Goal: Task Accomplishment & Management: Manage account settings

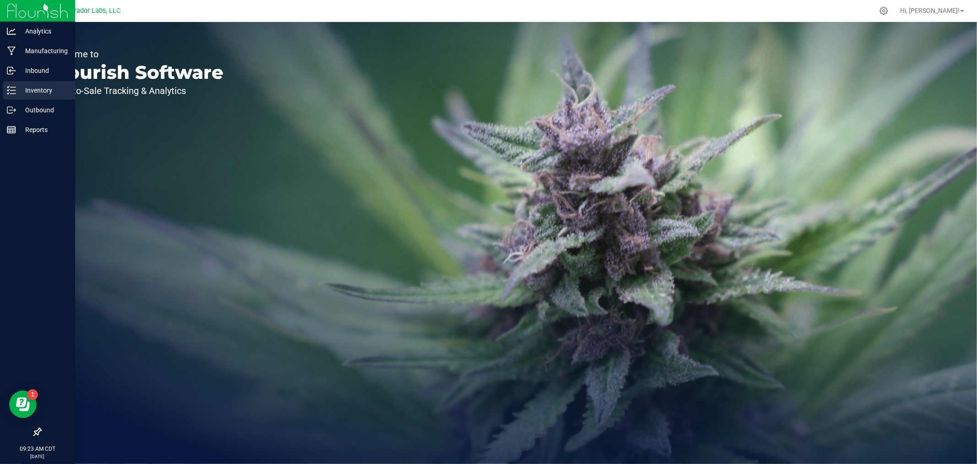
click at [14, 88] on icon at bounding box center [11, 90] width 9 height 9
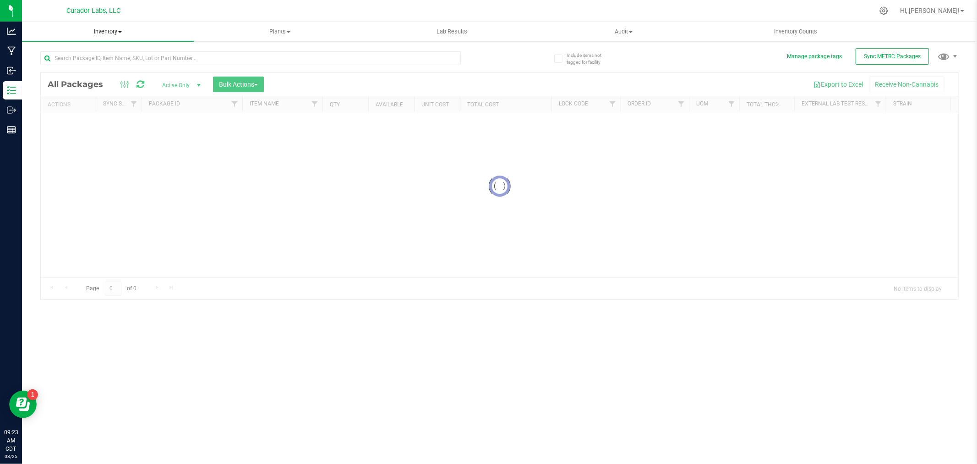
click at [102, 30] on span "Inventory" at bounding box center [108, 31] width 172 height 8
click at [58, 63] on span "All inventory" at bounding box center [53, 66] width 62 height 8
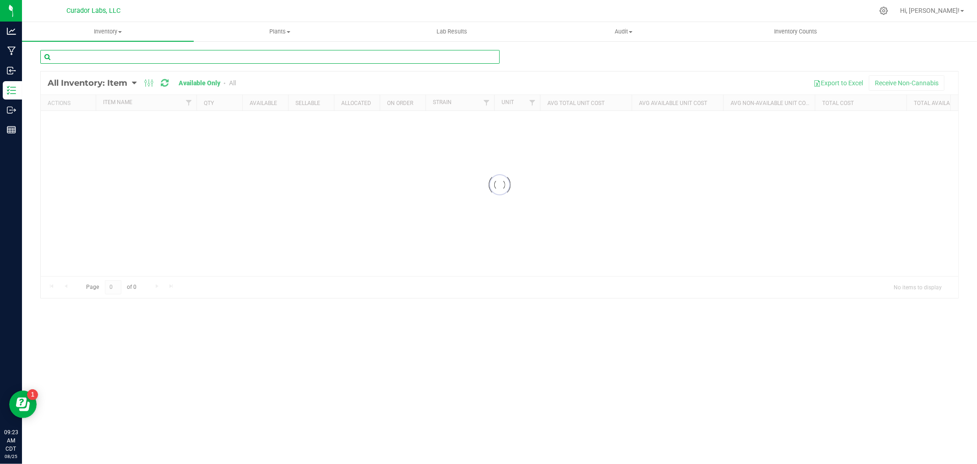
click at [69, 55] on input "text" at bounding box center [270, 57] width 460 height 14
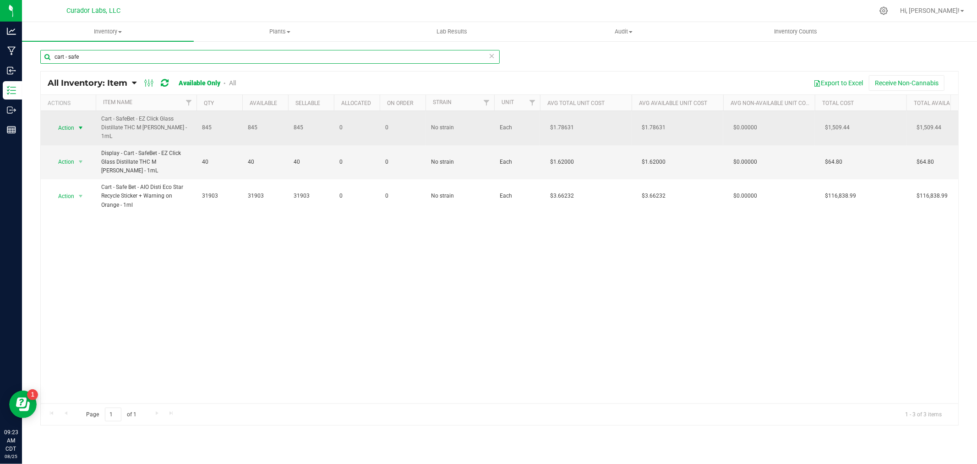
type input "cart - safe"
click at [67, 131] on span "Action" at bounding box center [62, 127] width 25 height 13
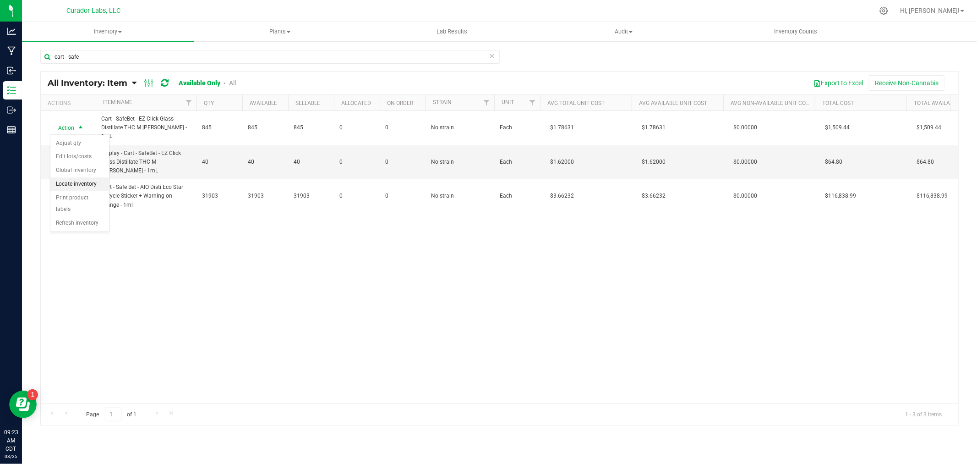
click at [81, 183] on li "Locate inventory" at bounding box center [79, 184] width 59 height 14
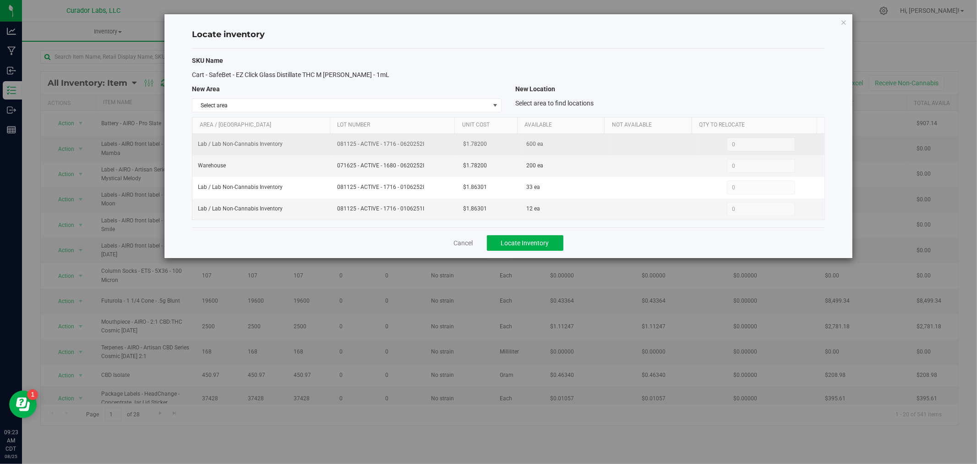
drag, startPoint x: 426, startPoint y: 147, endPoint x: 314, endPoint y: 145, distance: 111.8
click at [314, 145] on tr "Lab / Lab Non-Cannabis Inventory 081125 - ACTIVE - 1716 - 0620252I $1.78200 600…" at bounding box center [508, 145] width 632 height 22
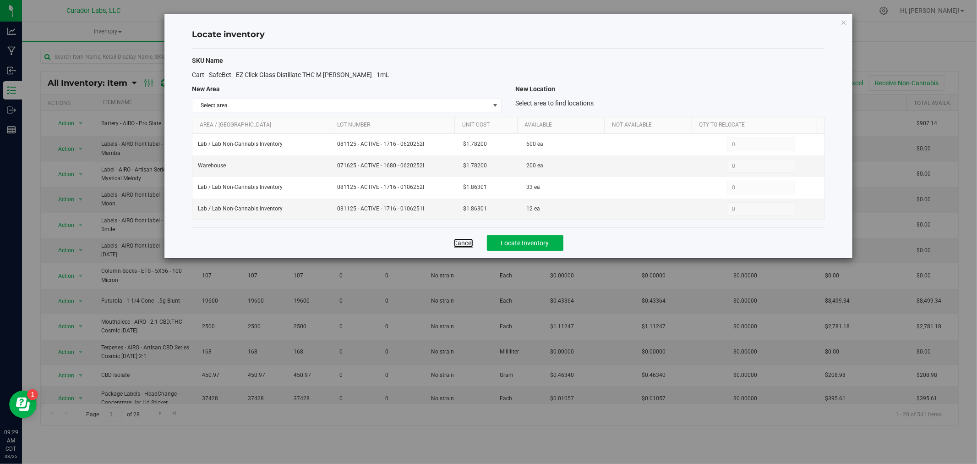
click at [459, 245] on link "Cancel" at bounding box center [463, 242] width 19 height 9
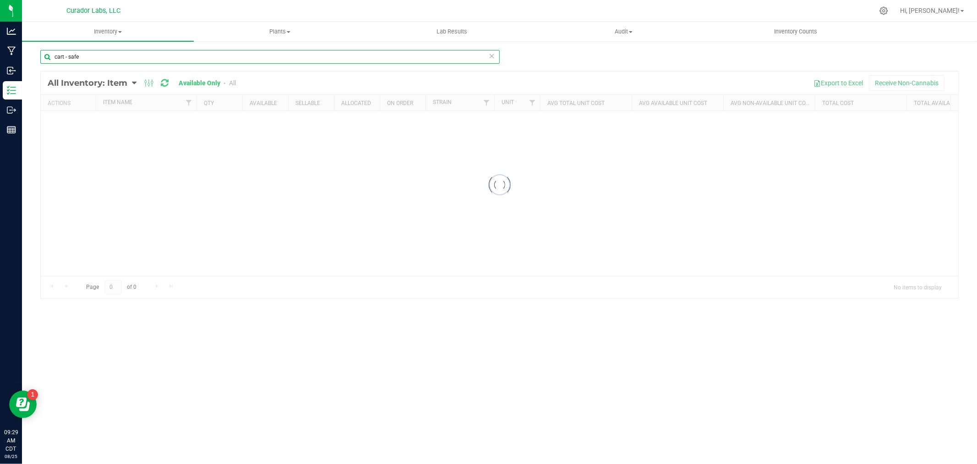
click at [161, 54] on input "cart - safe" at bounding box center [270, 57] width 460 height 14
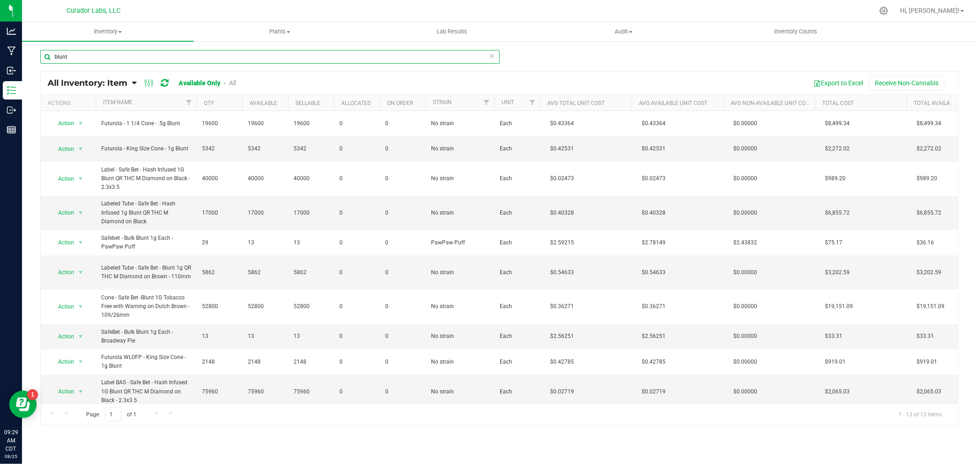
type input "blunt"
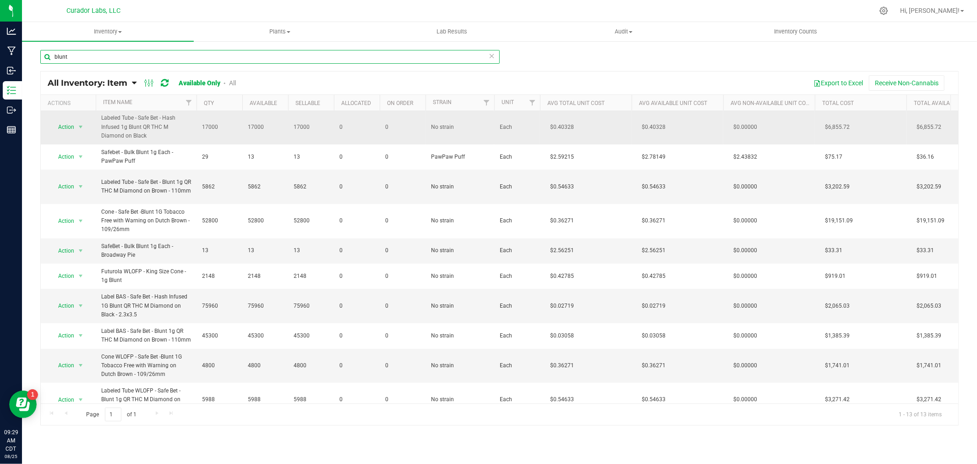
scroll to position [102, 0]
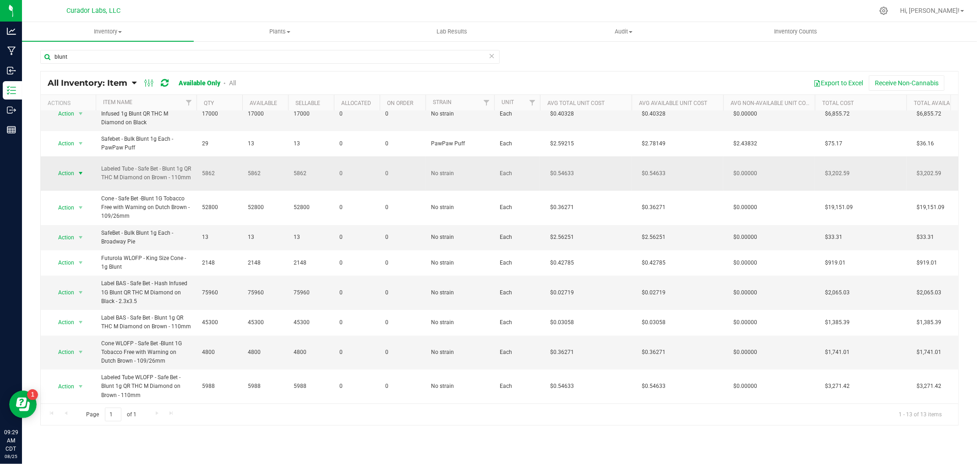
click at [69, 172] on span "Action" at bounding box center [62, 173] width 25 height 13
click at [72, 229] on li "Locate inventory" at bounding box center [79, 227] width 59 height 14
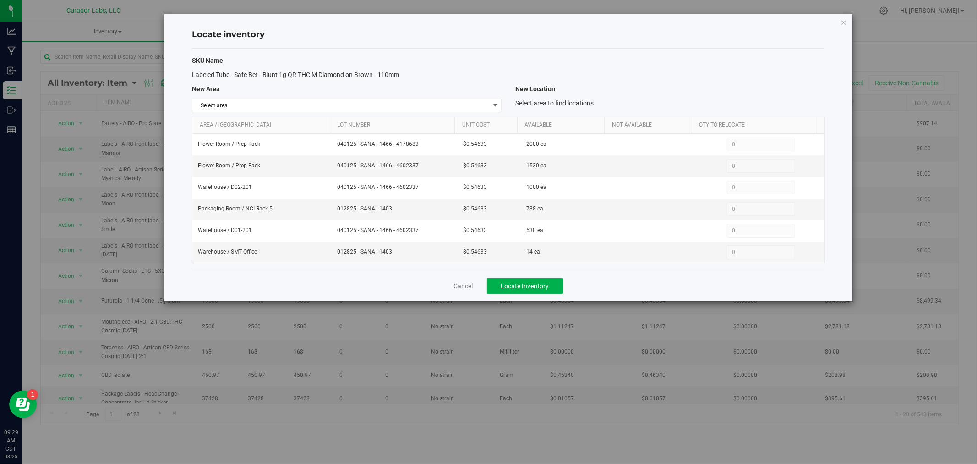
click at [465, 278] on div "Cancel Locate Inventory" at bounding box center [508, 285] width 633 height 31
click at [460, 283] on link "Cancel" at bounding box center [463, 285] width 19 height 9
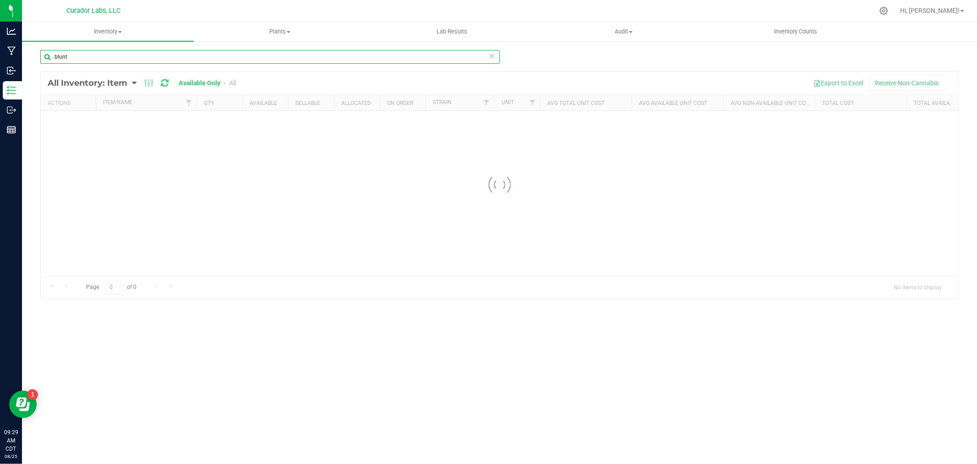
click at [89, 61] on input "blunt" at bounding box center [270, 57] width 460 height 14
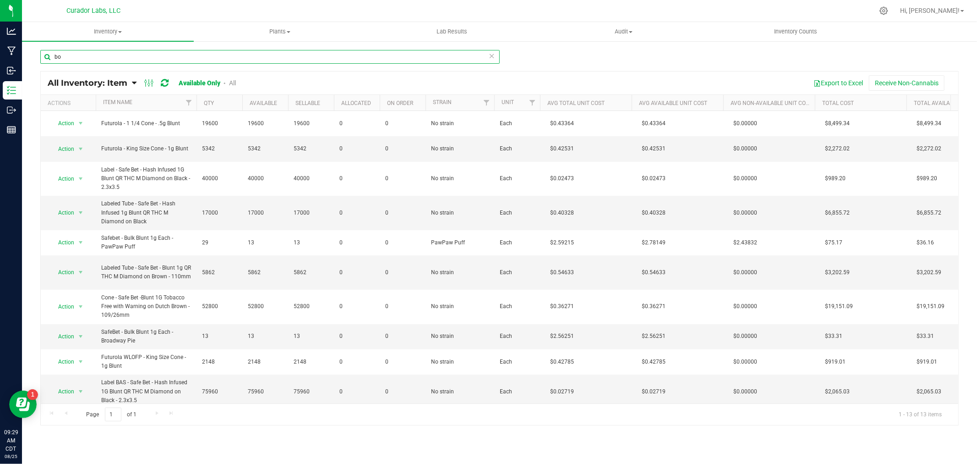
type input "b"
click at [103, 29] on span "Inventory" at bounding box center [108, 31] width 172 height 8
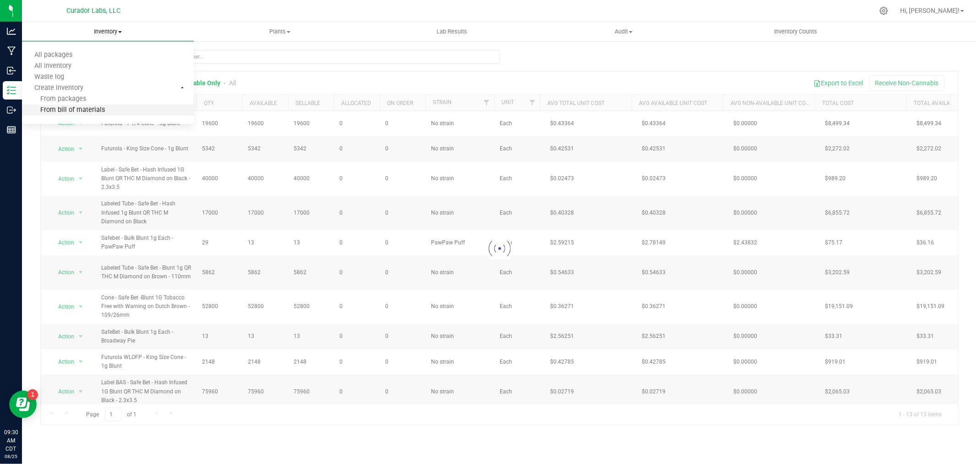
click at [65, 108] on span "From bill of materials" at bounding box center [63, 110] width 83 height 8
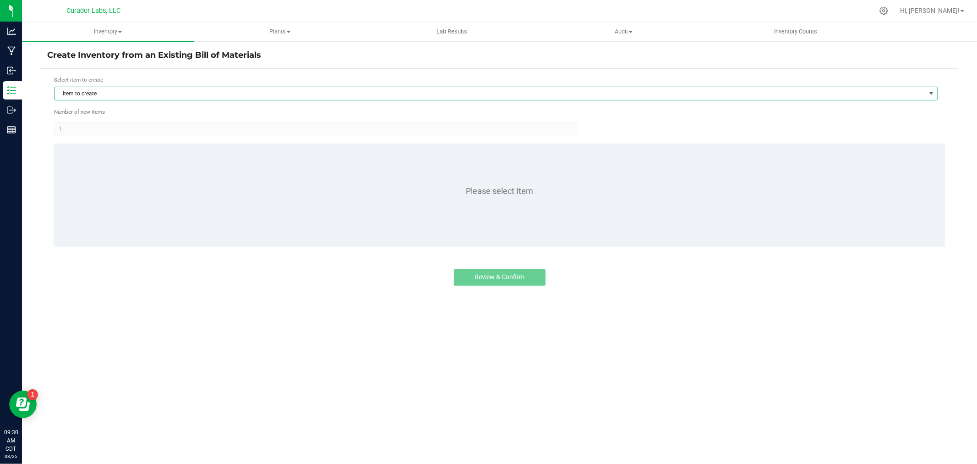
click at [108, 97] on span "Item to create" at bounding box center [490, 93] width 871 height 13
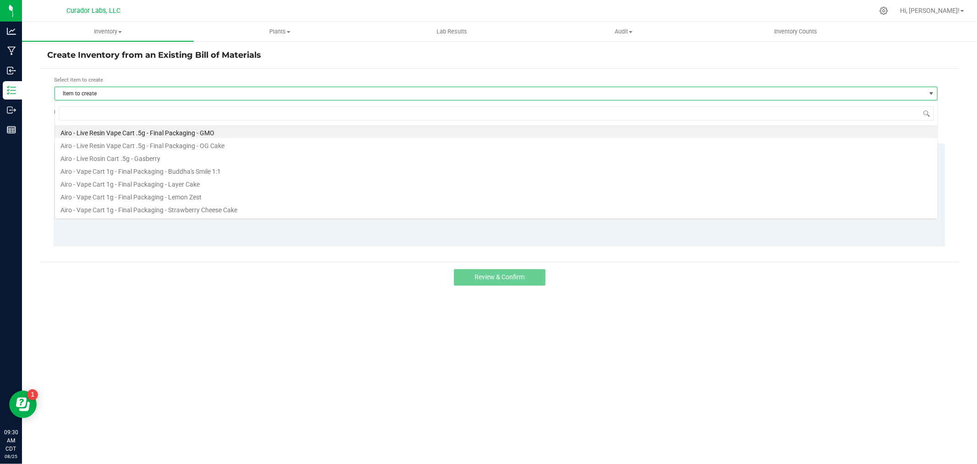
scroll to position [14, 883]
type input "labeled tube wl"
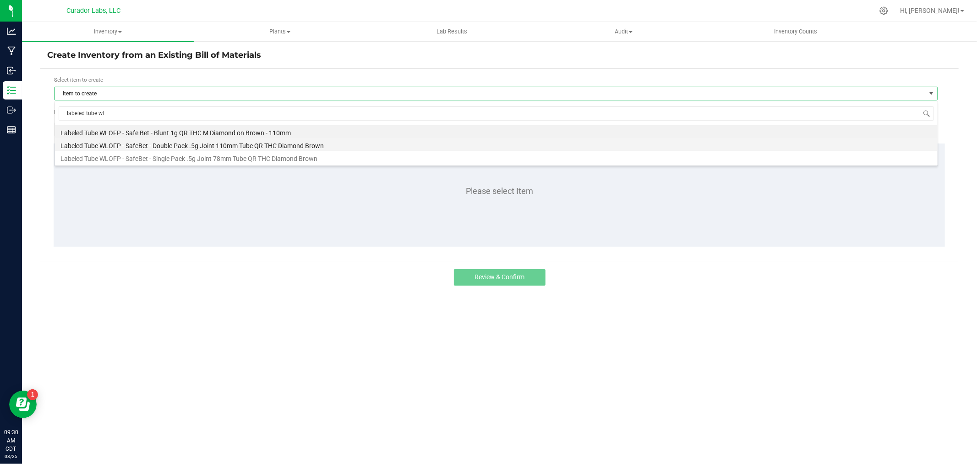
click at [139, 138] on li "Labeled Tube WLOFP - SafeBet - Double Pack .5g Joint 110mm Tube QR THC Diamond …" at bounding box center [496, 144] width 883 height 13
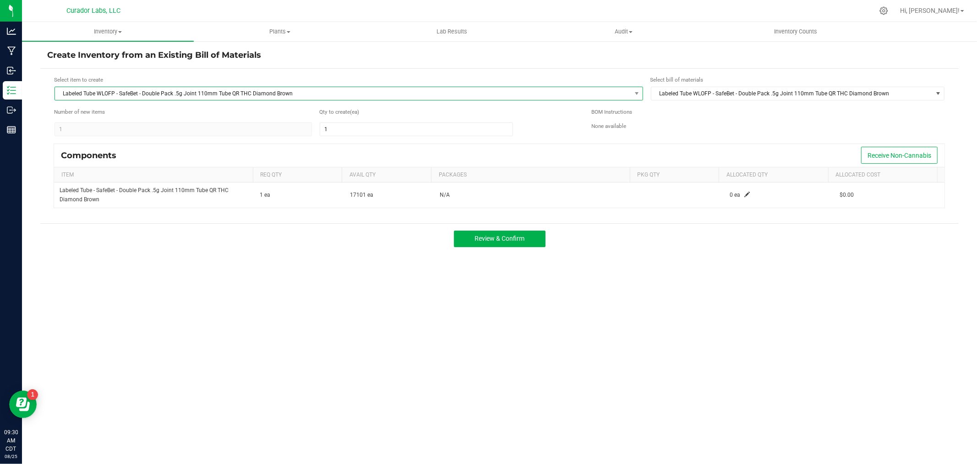
click at [159, 92] on span "Labeled Tube WLOFP - SafeBet - Double Pack .5g Joint 110mm Tube QR THC Diamond …" at bounding box center [343, 93] width 576 height 13
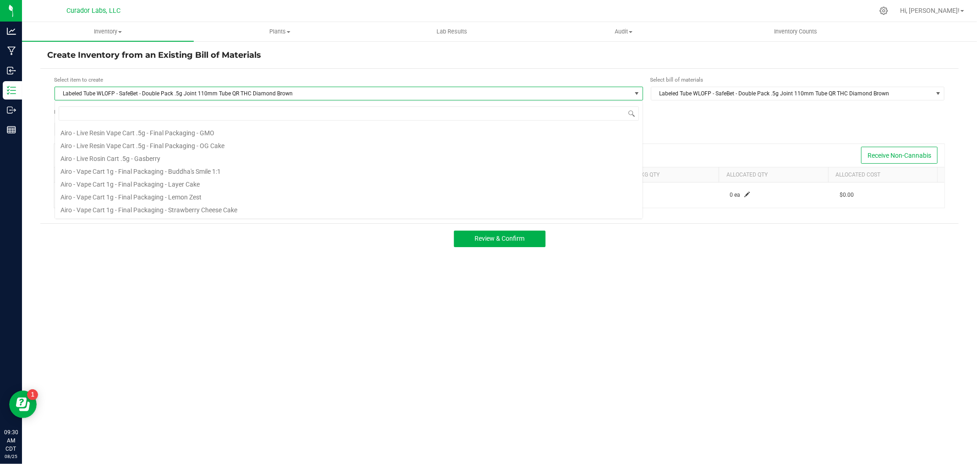
scroll to position [960, 0]
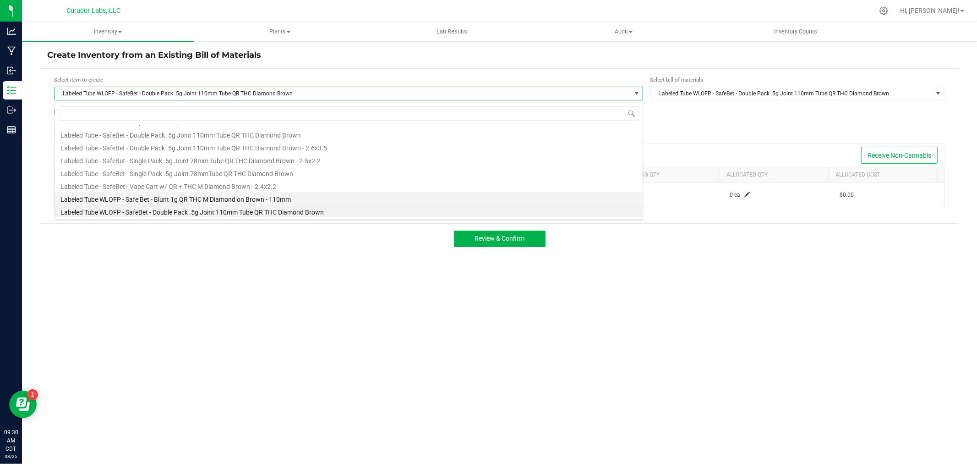
click at [177, 201] on li "Labeled Tube WLOFP - Safe Bet - Blunt 1g QR THC M Diamond on Brown - 110mm" at bounding box center [349, 198] width 588 height 13
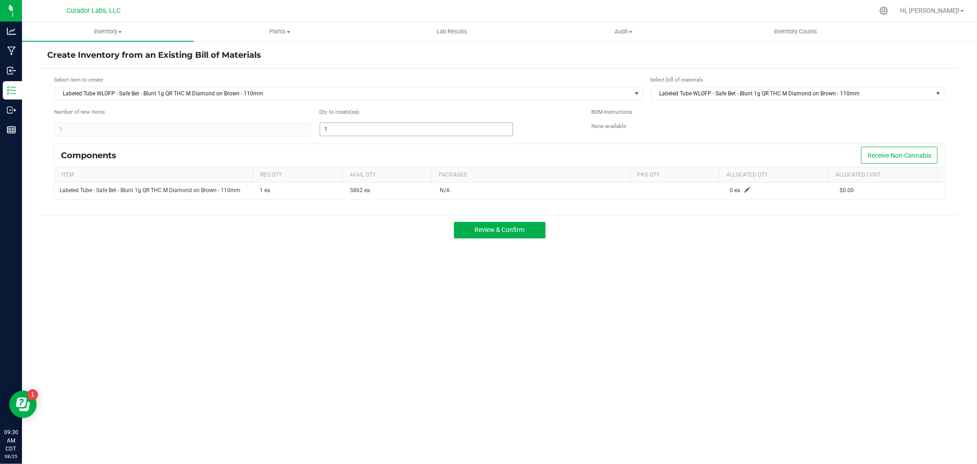
click at [363, 125] on input "1" at bounding box center [416, 129] width 192 height 13
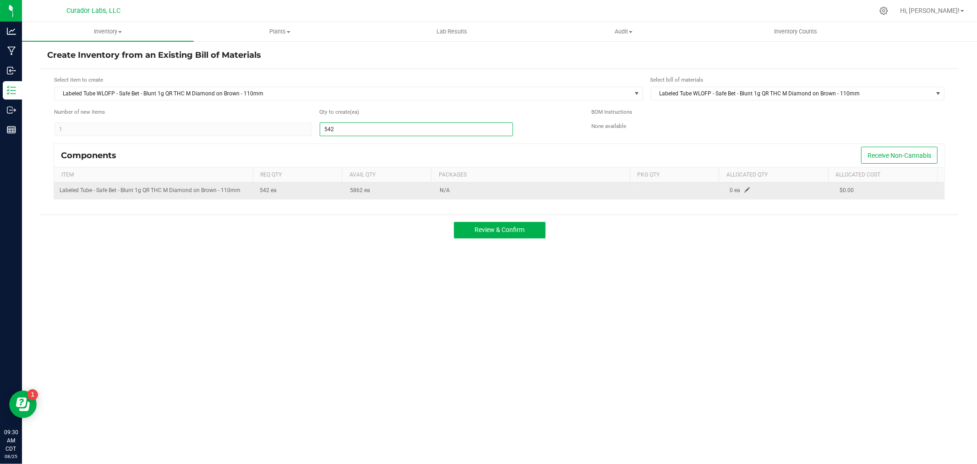
type input "542"
click at [745, 189] on span at bounding box center [747, 189] width 5 height 5
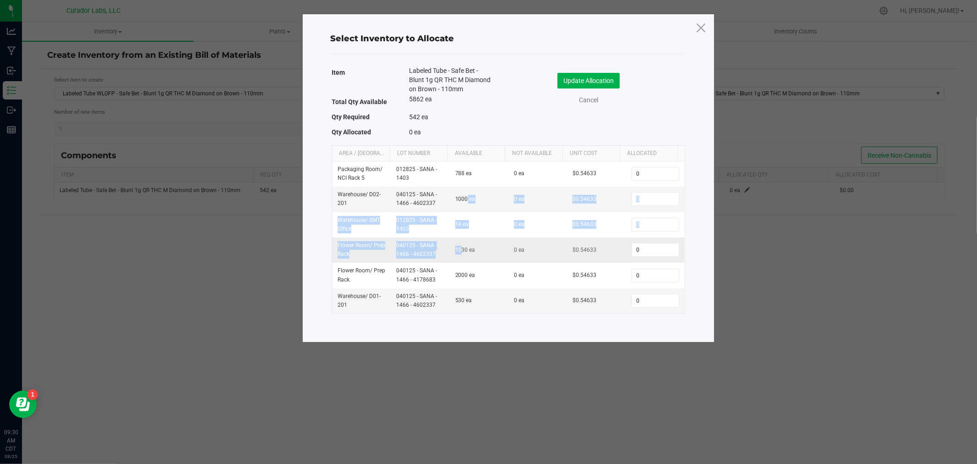
click at [459, 243] on tbody "Packaging Room / NCI Rack 5 012825 - SANA - 1403 788 ea 0 ea $0.54633 0 Warehou…" at bounding box center [508, 237] width 353 height 152
drag, startPoint x: 493, startPoint y: 247, endPoint x: 518, endPoint y: 248, distance: 25.2
click at [493, 247] on td "1530 ea" at bounding box center [479, 249] width 59 height 25
click at [639, 253] on input "0" at bounding box center [655, 249] width 47 height 13
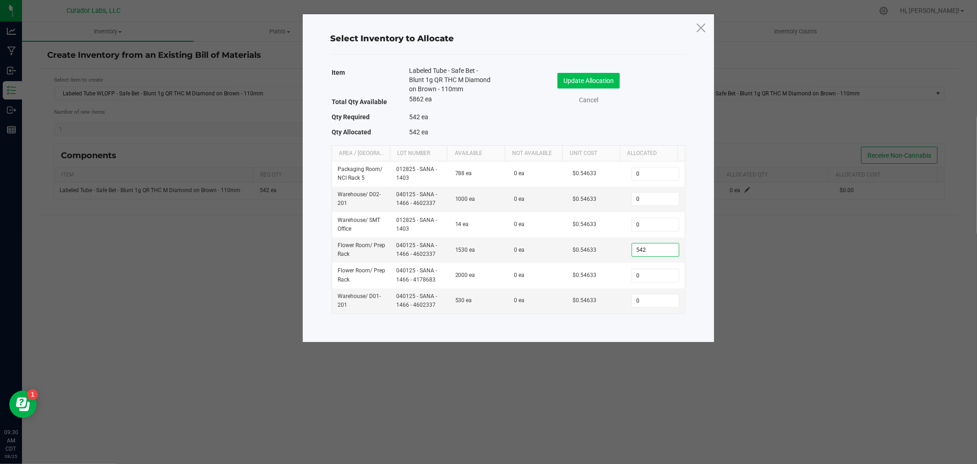
type input "542"
click at [589, 81] on button "Update Allocation" at bounding box center [589, 81] width 62 height 16
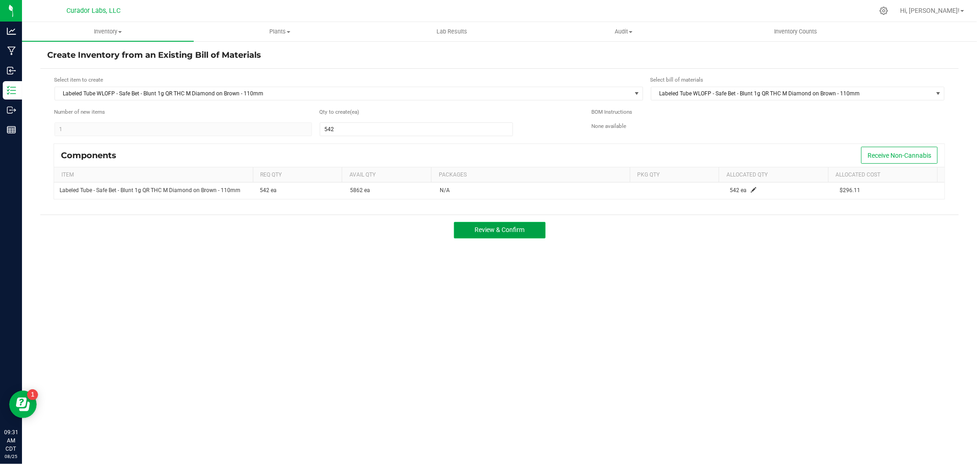
click at [491, 230] on span "Review & Confirm" at bounding box center [500, 229] width 50 height 7
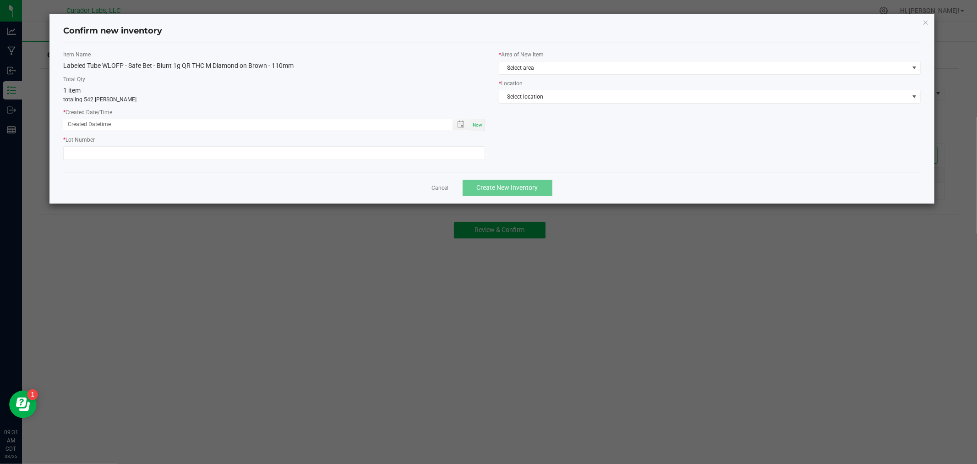
click at [476, 122] on span "Now" at bounding box center [478, 124] width 10 height 5
type input "[DATE] 09:31 AM"
click at [369, 157] on input "text" at bounding box center [274, 153] width 422 height 14
paste input "040125 - SANA - 1466 - 4602337"
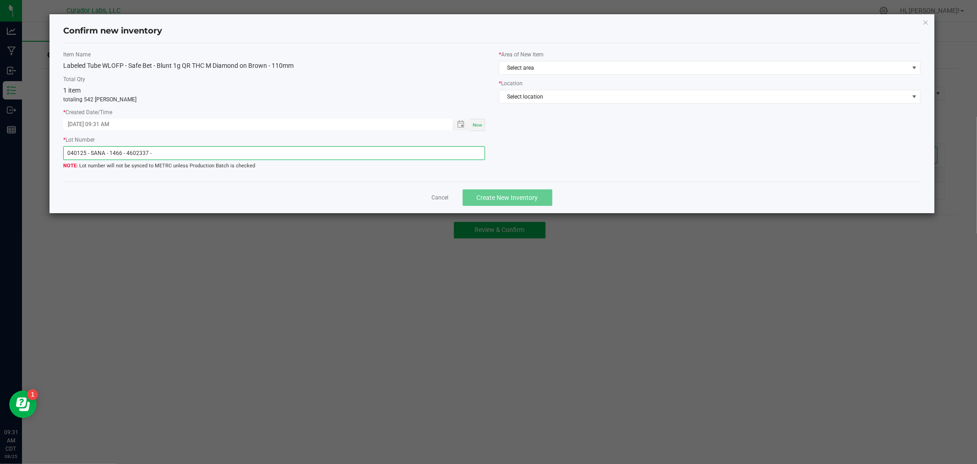
paste input "Dawnesty"
type input "040125 - SANA - 1466 - 4602337 - Dawnesty"
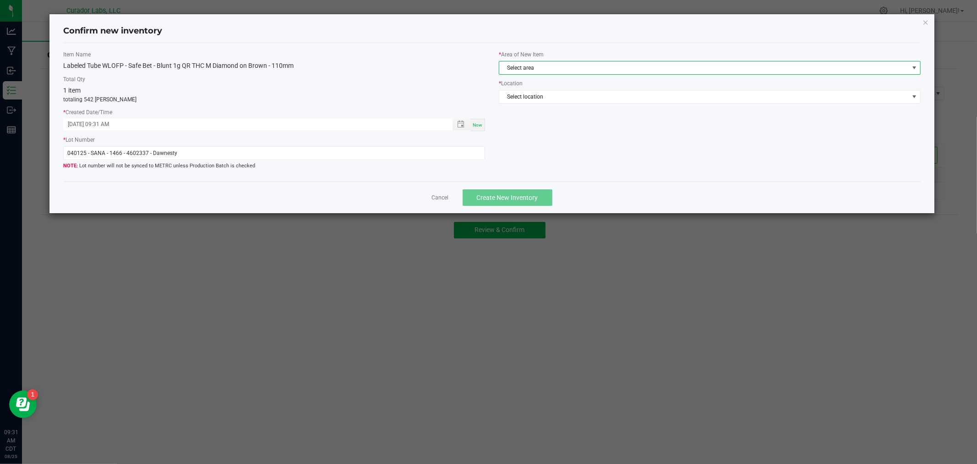
click at [578, 67] on span "Select area" at bounding box center [704, 67] width 410 height 13
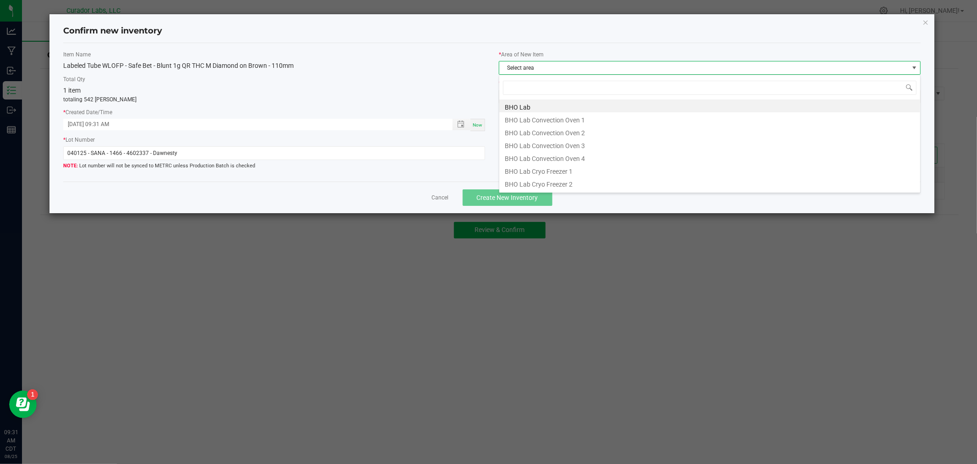
scroll to position [14, 422]
type input "f"
click at [553, 167] on li "Flower Room" at bounding box center [709, 170] width 421 height 13
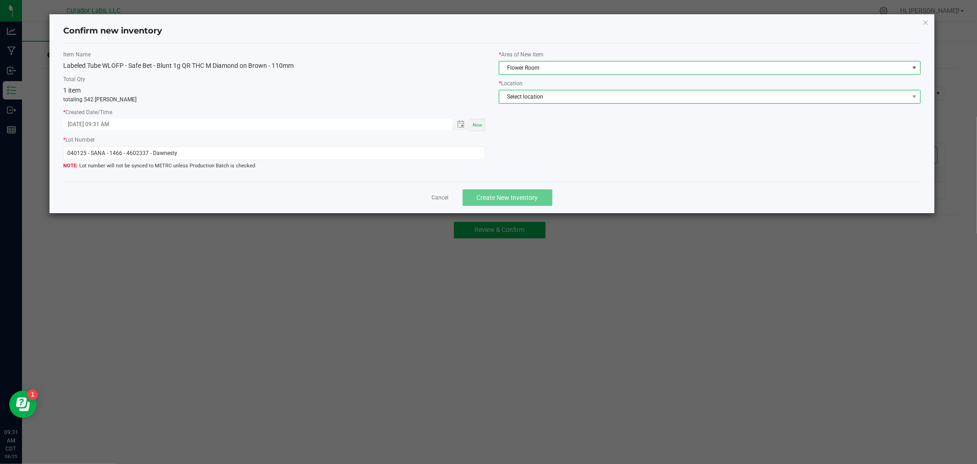
click at [579, 96] on span "Select location" at bounding box center [704, 96] width 410 height 13
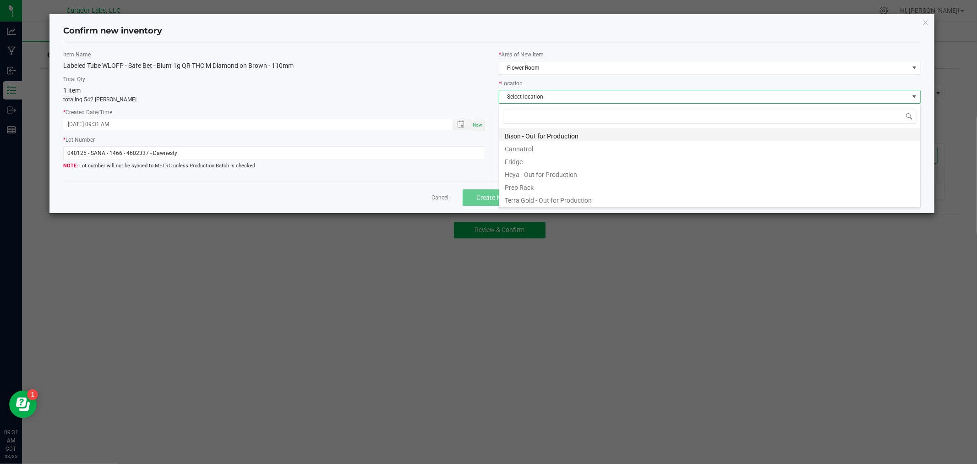
click at [569, 133] on li "Bison - Out for Production" at bounding box center [709, 134] width 421 height 13
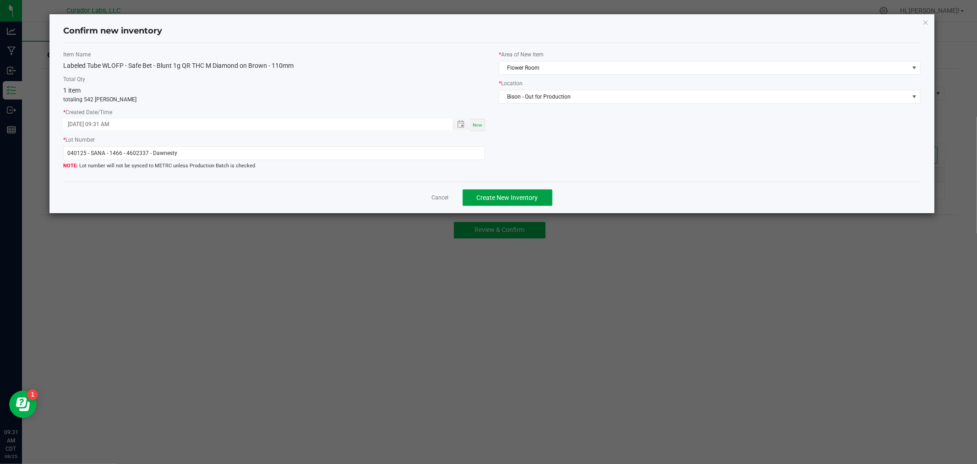
click at [537, 198] on span "Create New Inventory" at bounding box center [507, 197] width 61 height 7
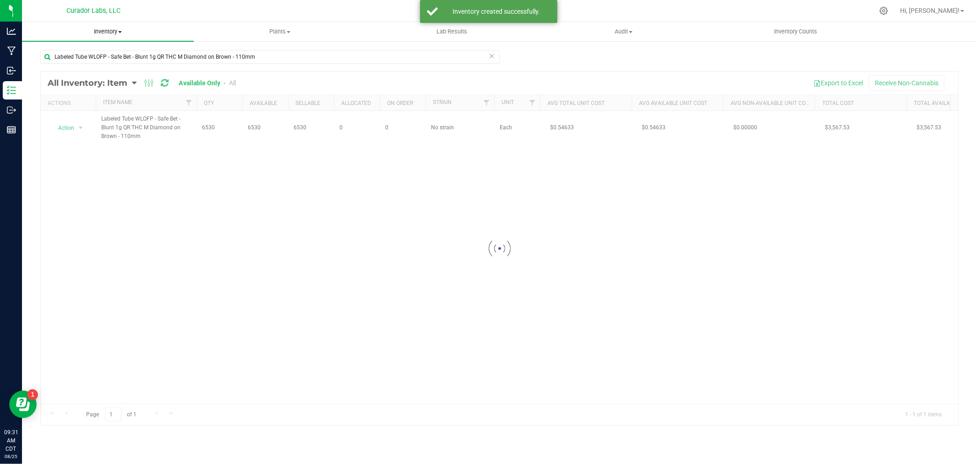
click at [106, 33] on span "Inventory" at bounding box center [108, 31] width 172 height 8
click at [79, 108] on span "From bill of materials" at bounding box center [63, 110] width 83 height 8
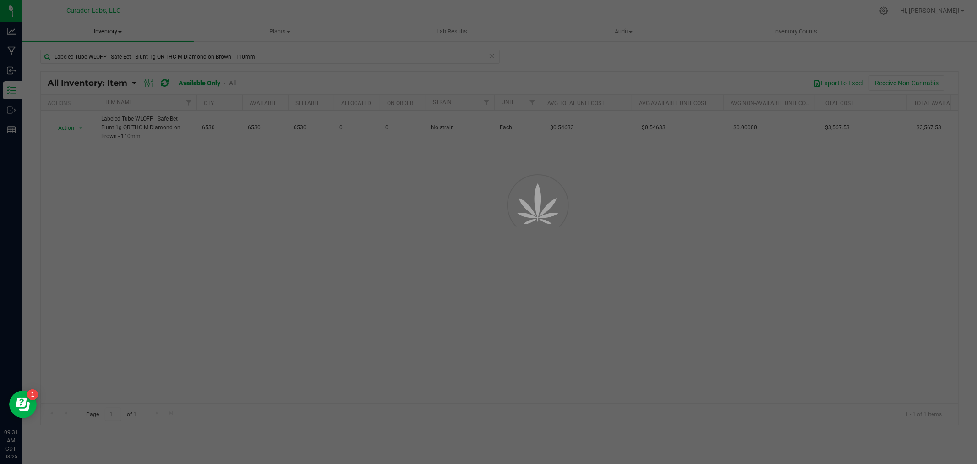
click at [76, 125] on div at bounding box center [488, 232] width 977 height 464
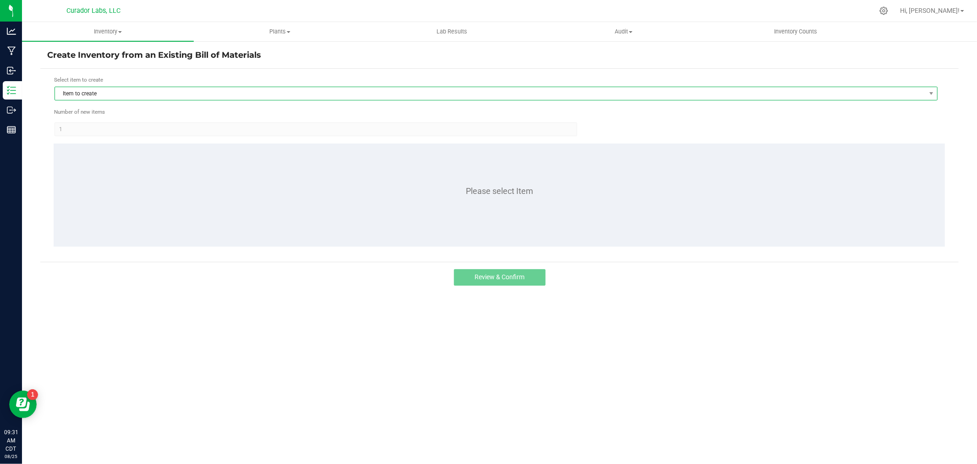
click at [234, 90] on span "Item to create" at bounding box center [490, 93] width 871 height 13
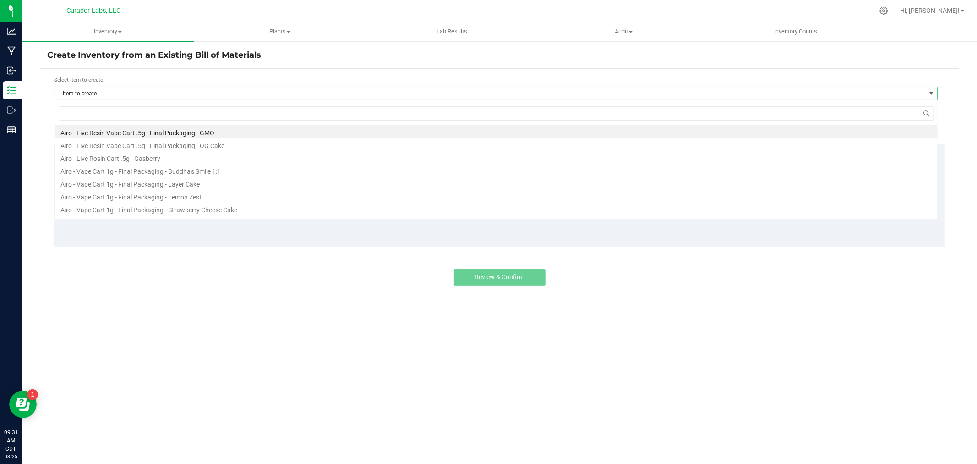
scroll to position [14, 883]
type input "wlofp"
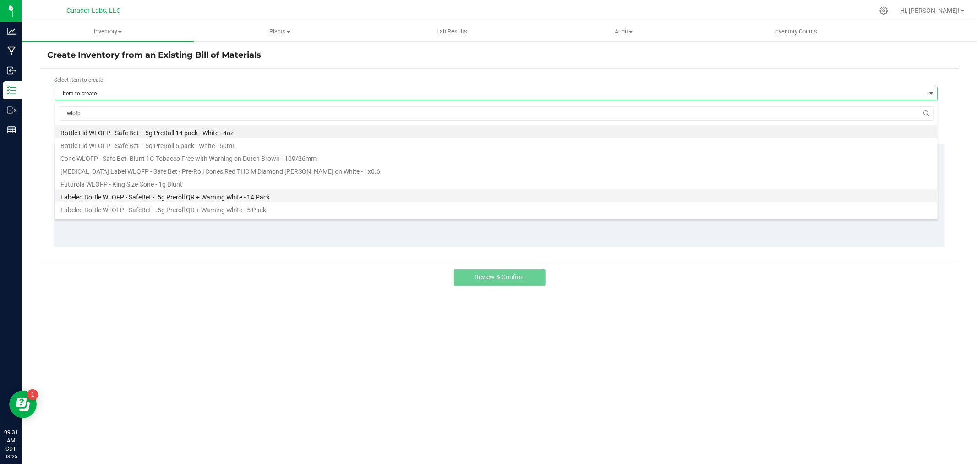
scroll to position [49, 0]
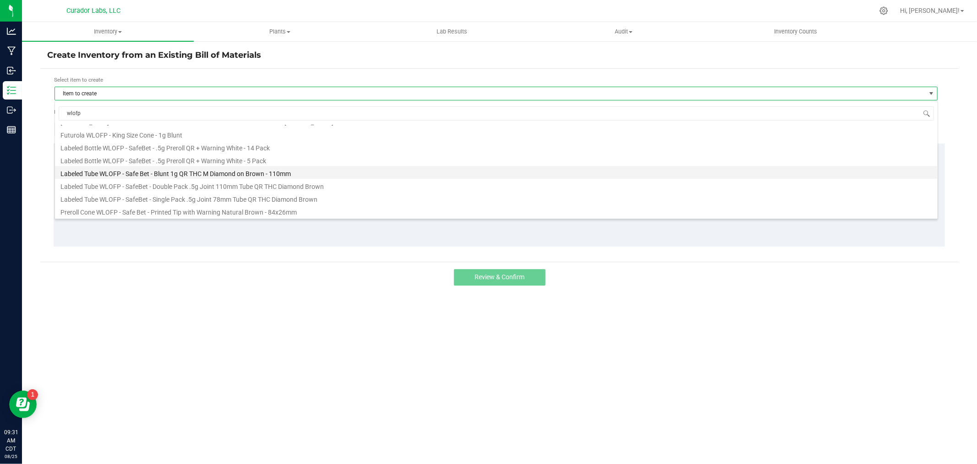
click at [237, 175] on li "Labeled Tube WLOFP - Safe Bet - Blunt 1g QR THC M Diamond on Brown - 110mm" at bounding box center [496, 172] width 883 height 13
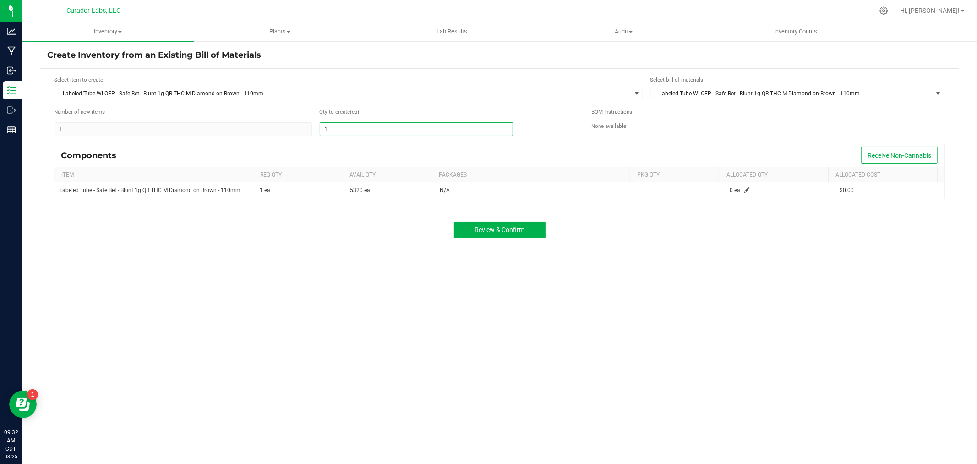
click at [341, 126] on input "1" at bounding box center [416, 129] width 192 height 13
type input "1,451"
click at [345, 146] on div "Components Receive Non-Cannabis" at bounding box center [499, 155] width 891 height 23
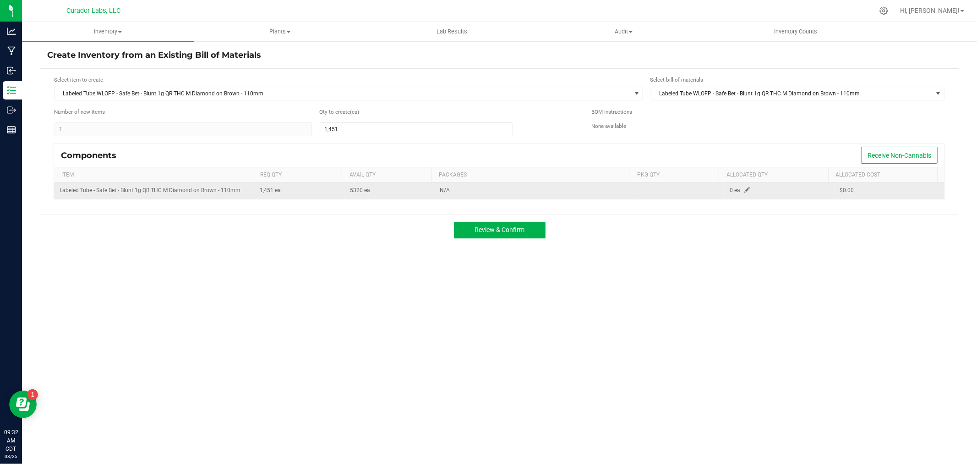
click at [745, 190] on span at bounding box center [747, 189] width 5 height 5
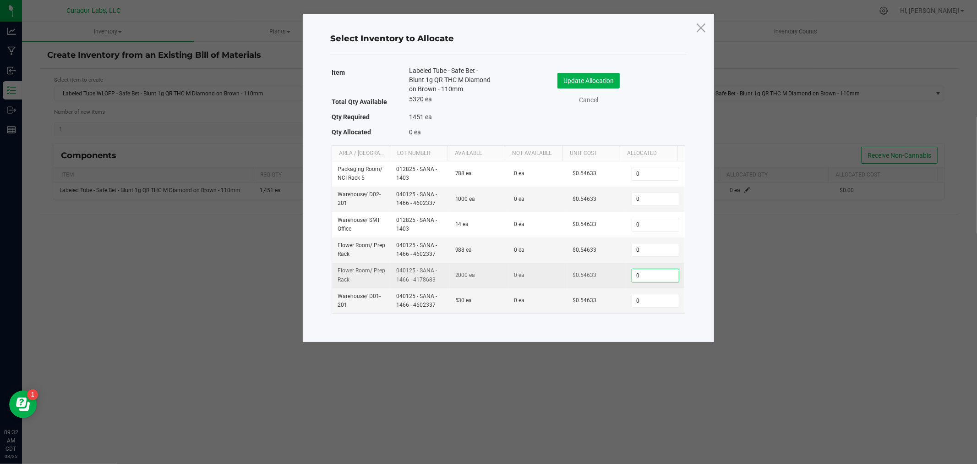
click at [638, 273] on input "0" at bounding box center [655, 275] width 47 height 13
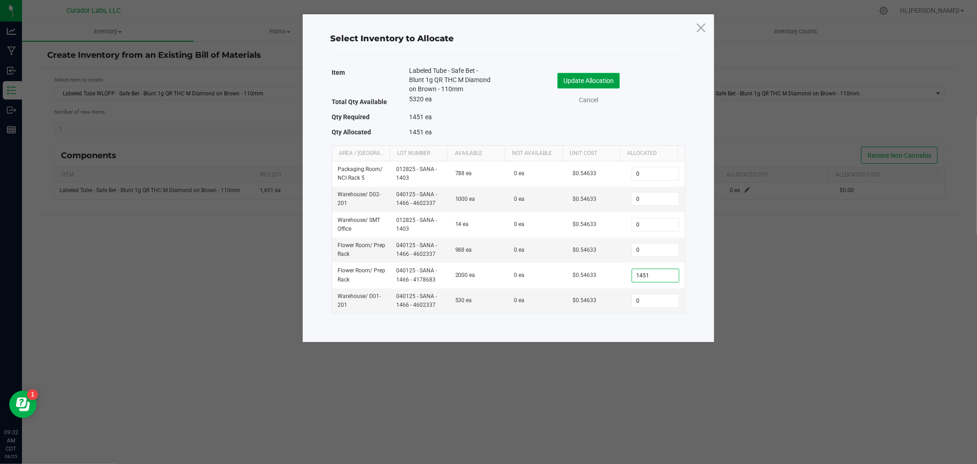
type input "1,451"
click at [608, 84] on button "Update Allocation" at bounding box center [589, 81] width 62 height 16
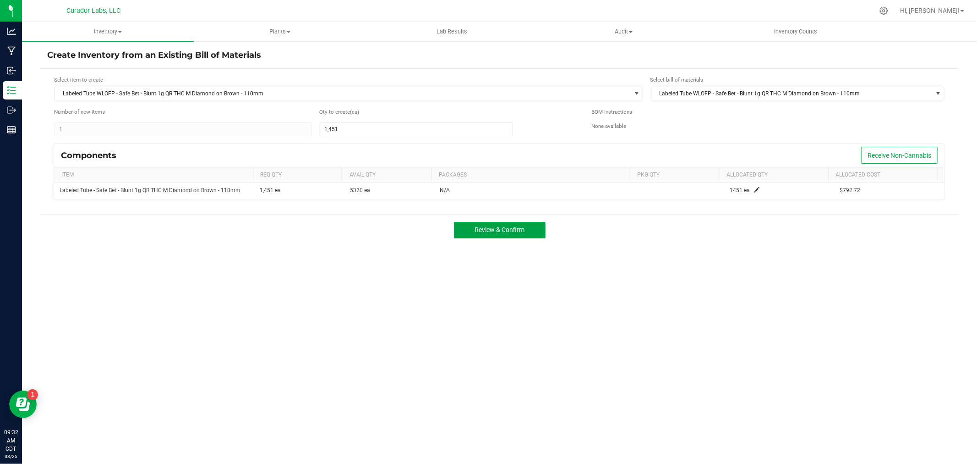
click at [509, 235] on button "Review & Confirm" at bounding box center [500, 230] width 92 height 16
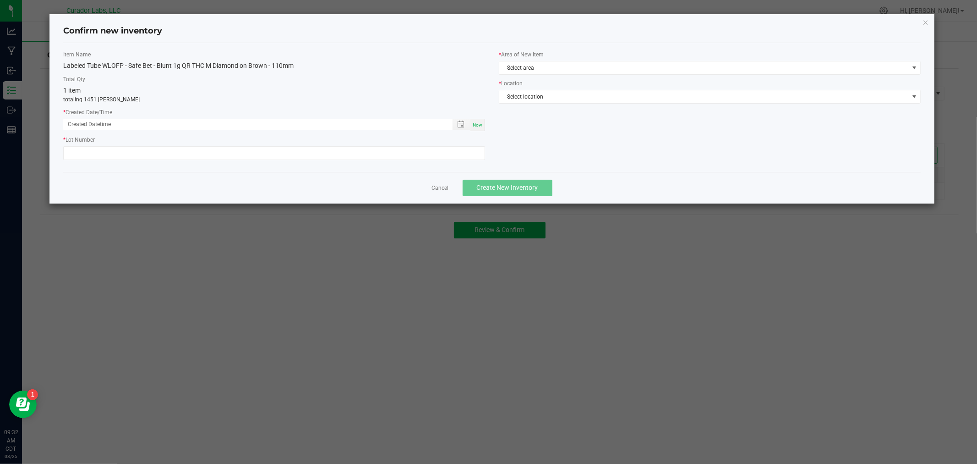
click at [473, 125] on span "Now" at bounding box center [478, 124] width 10 height 5
type input "[DATE] 09:32 AM"
click at [407, 150] on input "text" at bounding box center [274, 153] width 422 height 14
paste input "040125 - SANA - 1466 - 4178683"
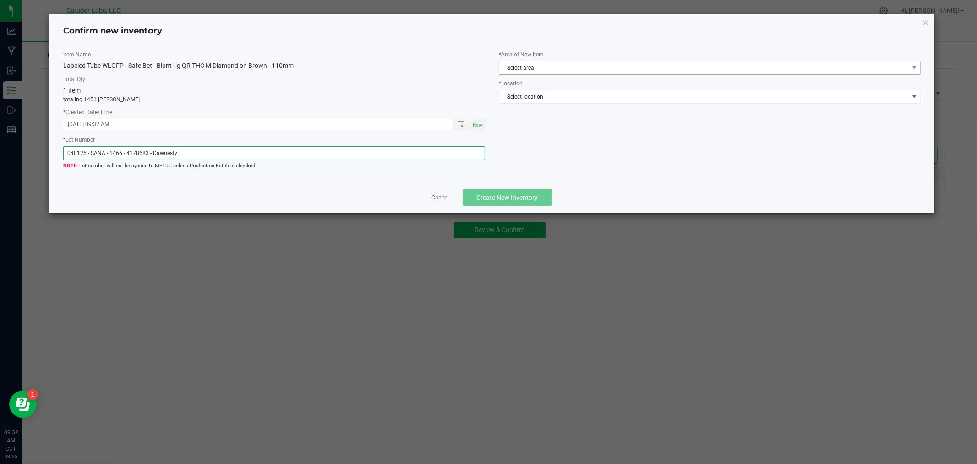
type input "040125 - SANA - 1466 - 4178683 - Dawnesty"
click at [547, 74] on span "Select area" at bounding box center [710, 68] width 422 height 14
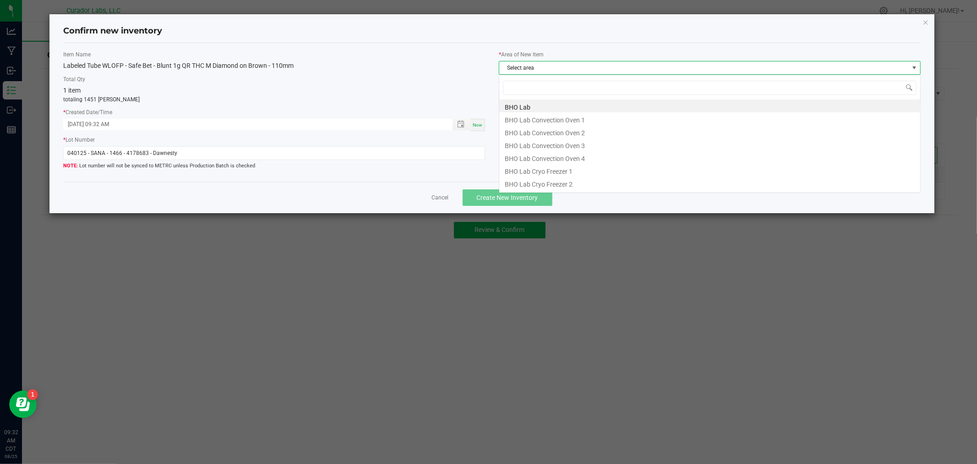
scroll to position [14, 422]
type input "f"
click at [549, 172] on li "Flower Room" at bounding box center [709, 170] width 421 height 13
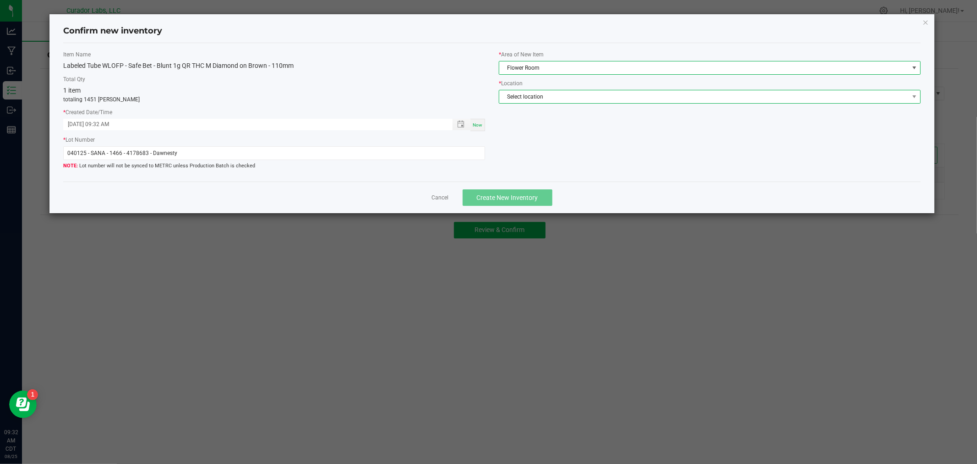
click at [576, 102] on span "Select location" at bounding box center [704, 96] width 410 height 13
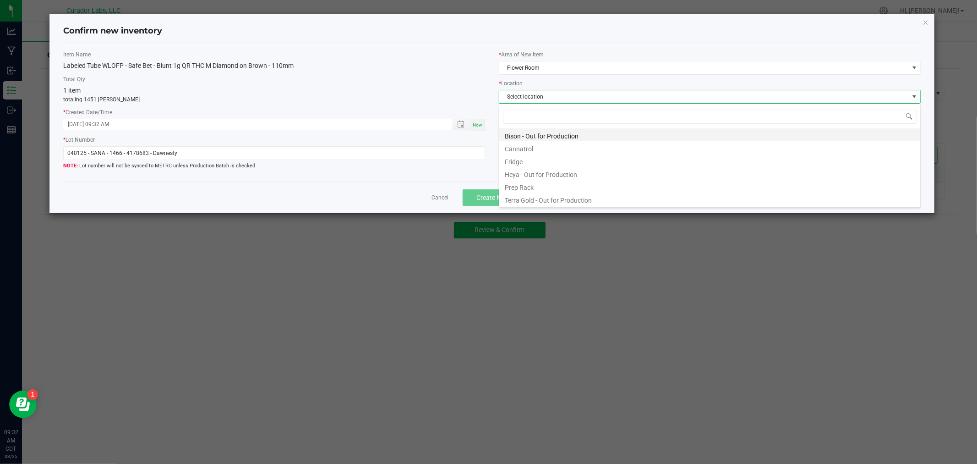
click at [565, 135] on li "Bison - Out for Production" at bounding box center [709, 134] width 421 height 13
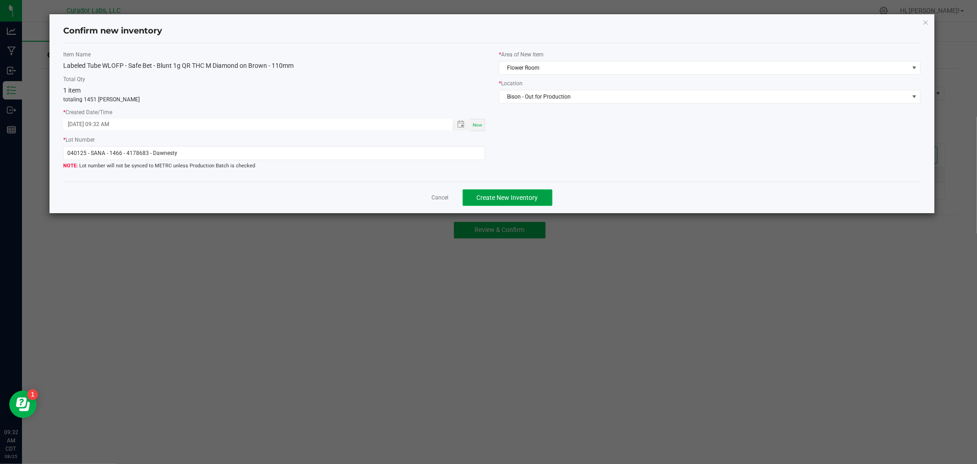
click at [533, 198] on span "Create New Inventory" at bounding box center [507, 197] width 61 height 7
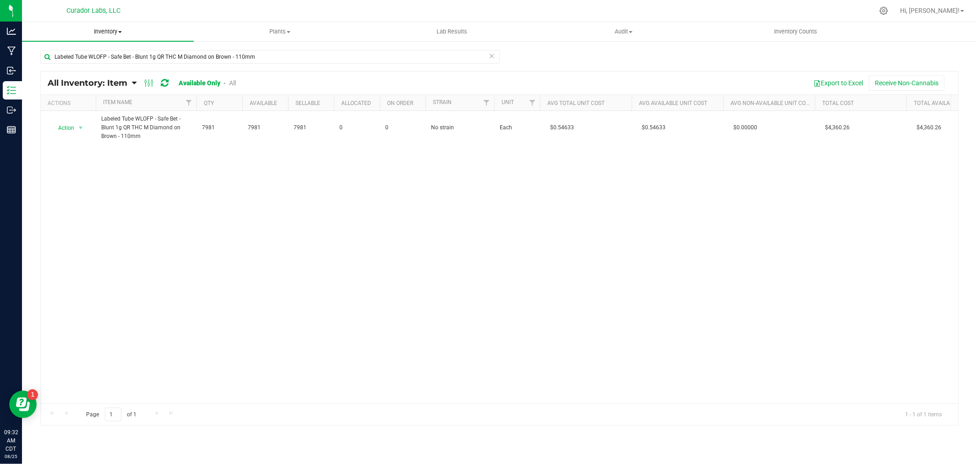
click at [106, 33] on span "Inventory" at bounding box center [108, 31] width 172 height 8
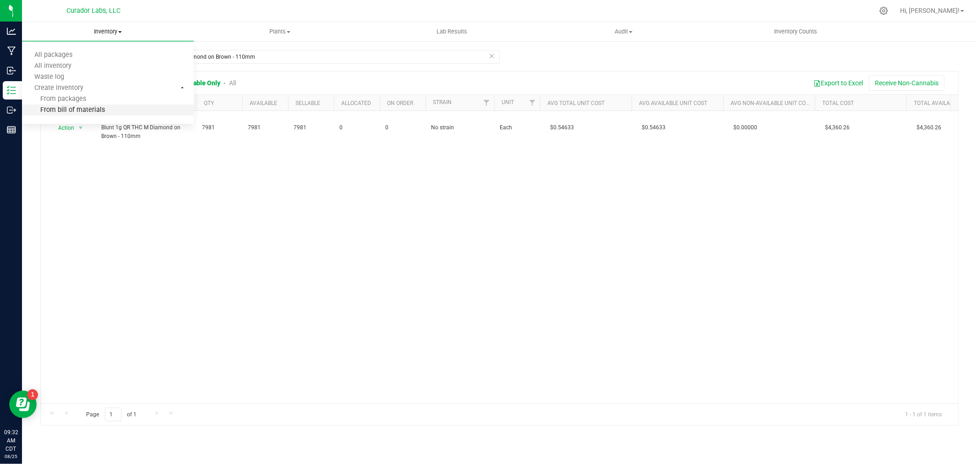
click at [93, 112] on span "From bill of materials" at bounding box center [63, 110] width 83 height 8
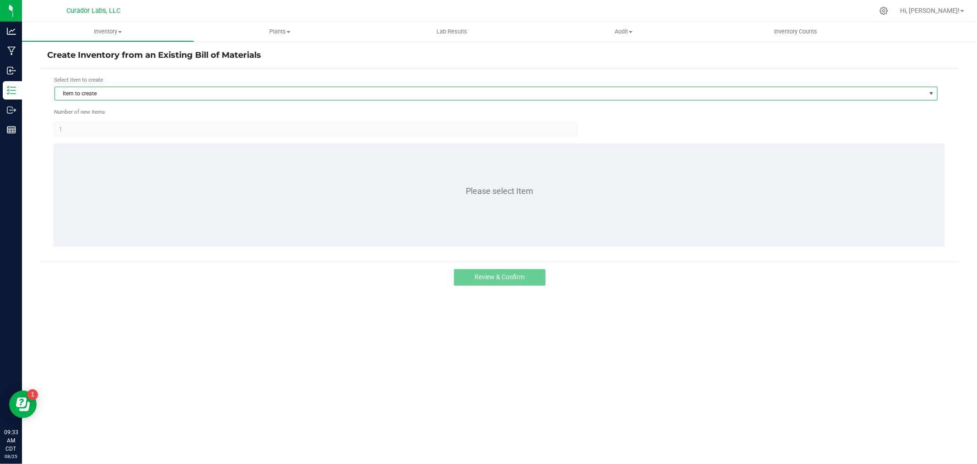
click at [147, 93] on span "Item to create" at bounding box center [490, 93] width 871 height 13
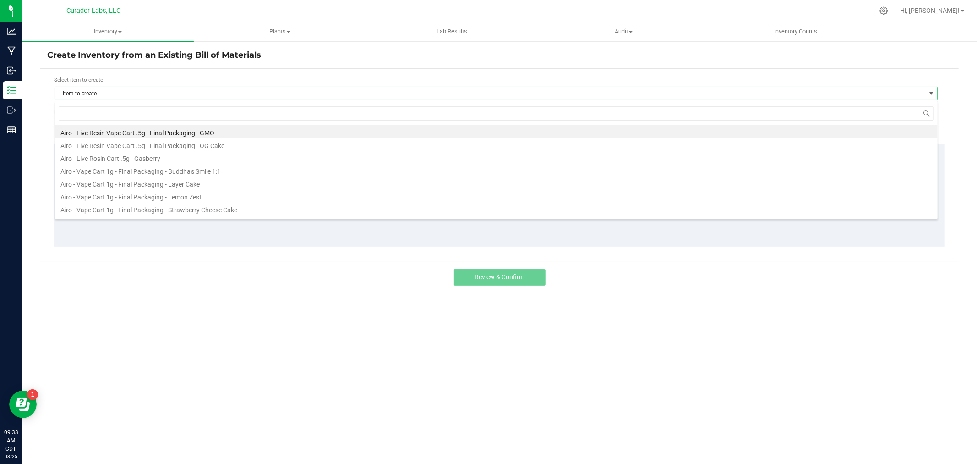
scroll to position [14, 883]
type input "wlof"
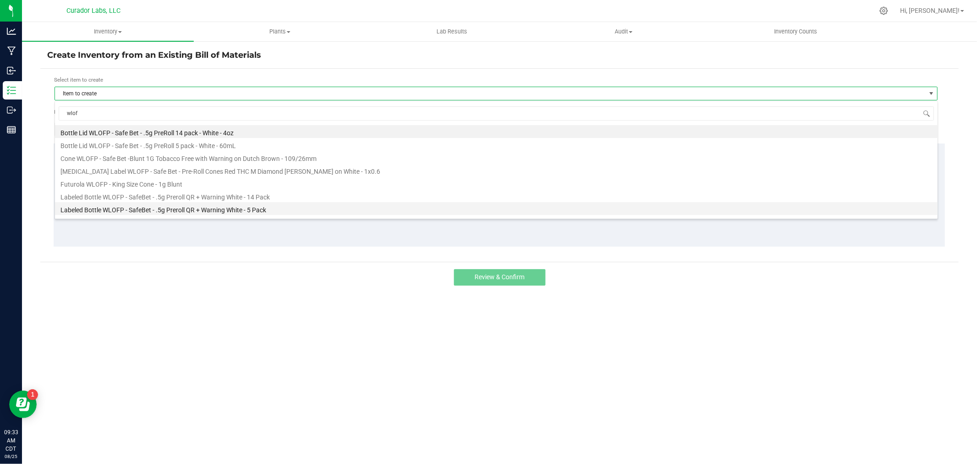
scroll to position [49, 0]
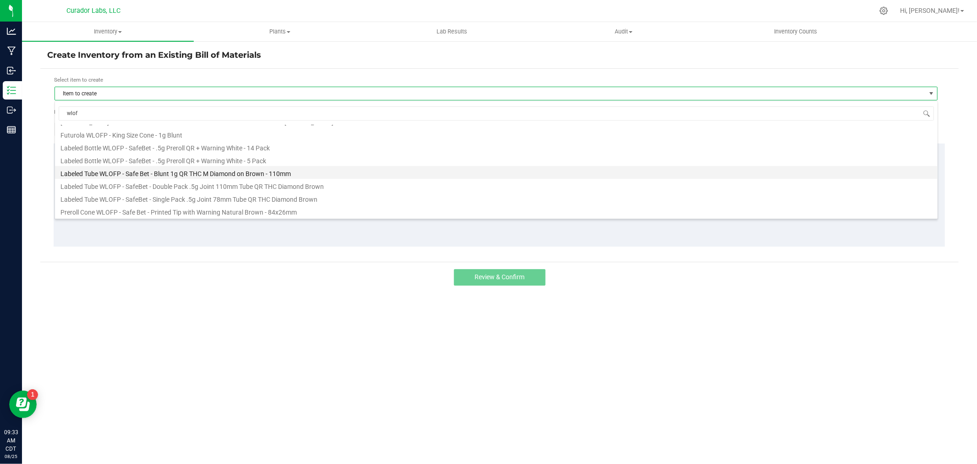
click at [210, 174] on li "Labeled Tube WLOFP - Safe Bet - Blunt 1g QR THC M Diamond on Brown - 110mm" at bounding box center [496, 172] width 883 height 13
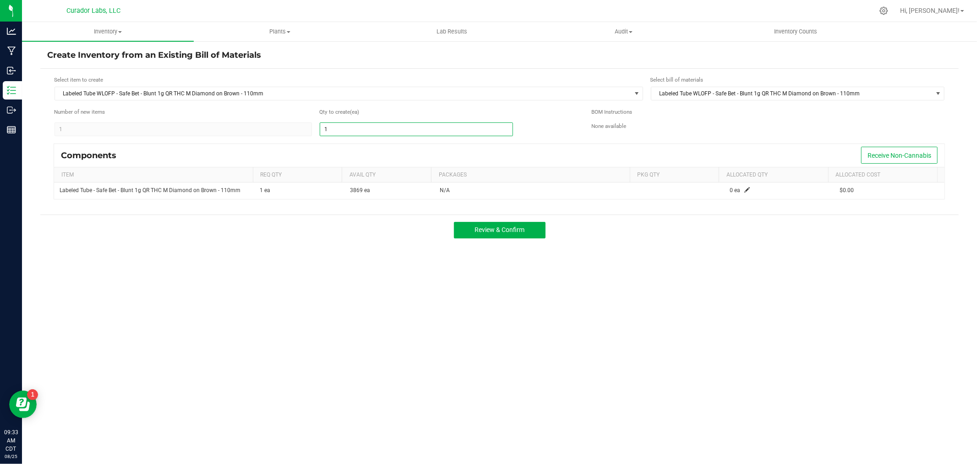
click at [435, 131] on input "1" at bounding box center [416, 129] width 192 height 13
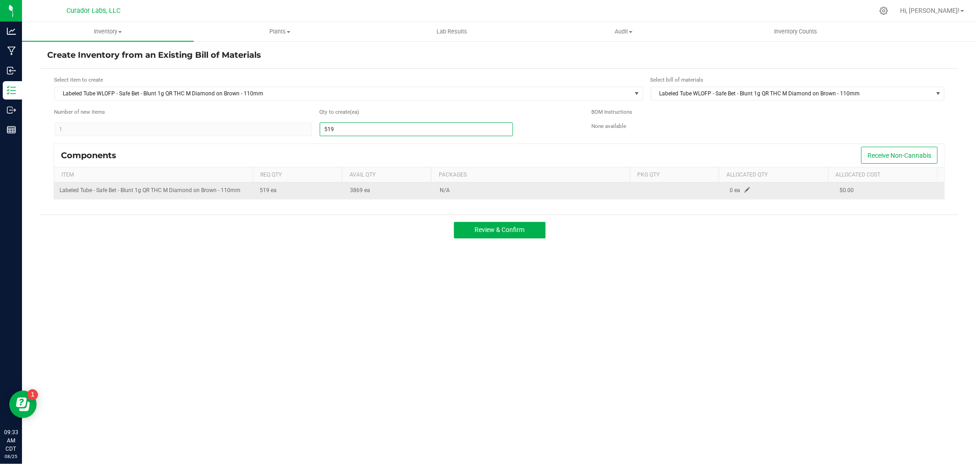
type input "519"
click at [745, 190] on span at bounding box center [747, 189] width 5 height 5
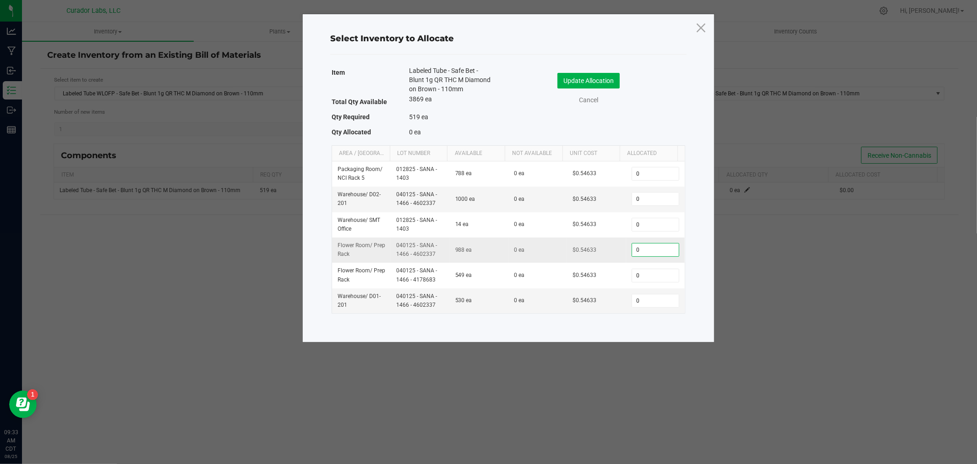
click at [645, 246] on input "0" at bounding box center [655, 249] width 47 height 13
type input "5"
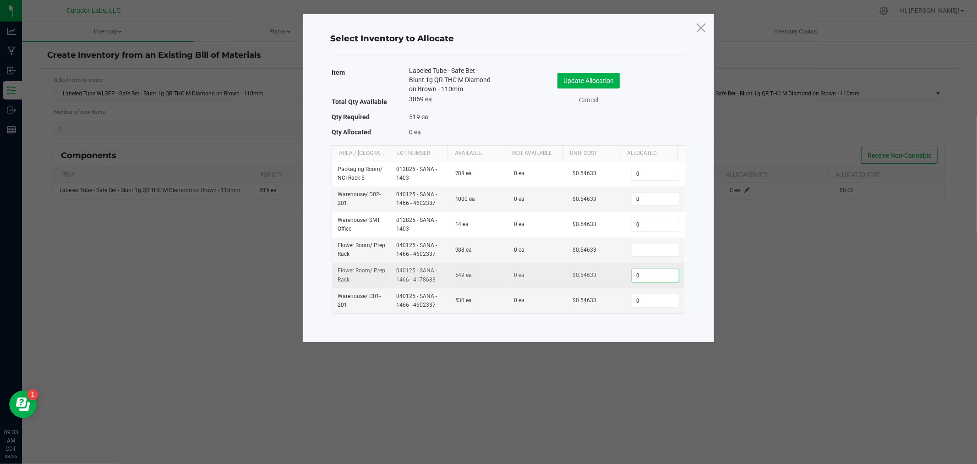
click at [639, 274] on input "0" at bounding box center [655, 275] width 47 height 13
click at [640, 274] on input "0" at bounding box center [655, 275] width 47 height 13
type input "519"
drag, startPoint x: 447, startPoint y: 282, endPoint x: 393, endPoint y: 272, distance: 54.5
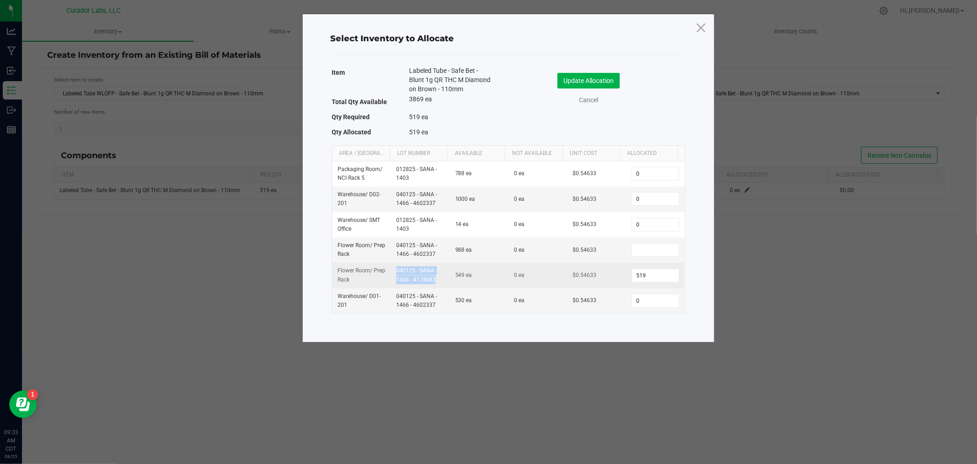
click at [393, 272] on tr "Flower Room / Prep Rack 040125 - SANA - 1466 - 4178683 549 ea 0 ea $0.54633 519" at bounding box center [508, 275] width 353 height 25
copy td "040125 - SANA - 1466 - 4178683"
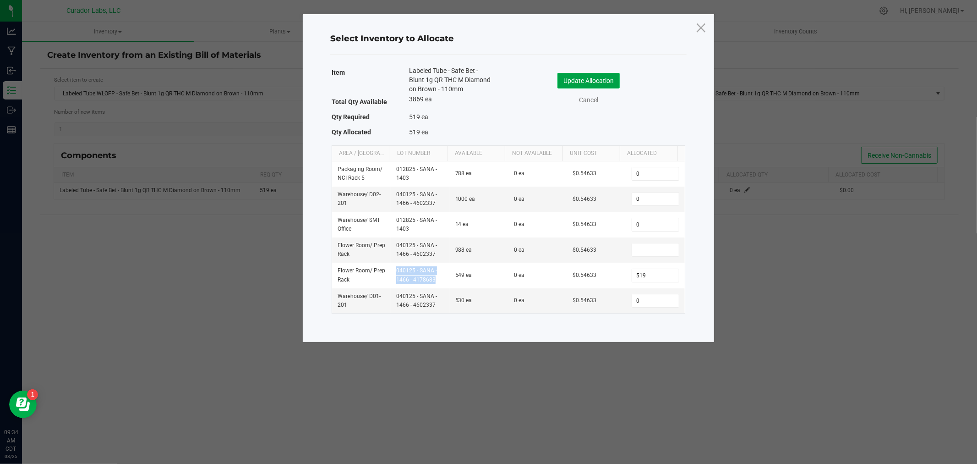
click at [574, 81] on button "Update Allocation" at bounding box center [589, 81] width 62 height 16
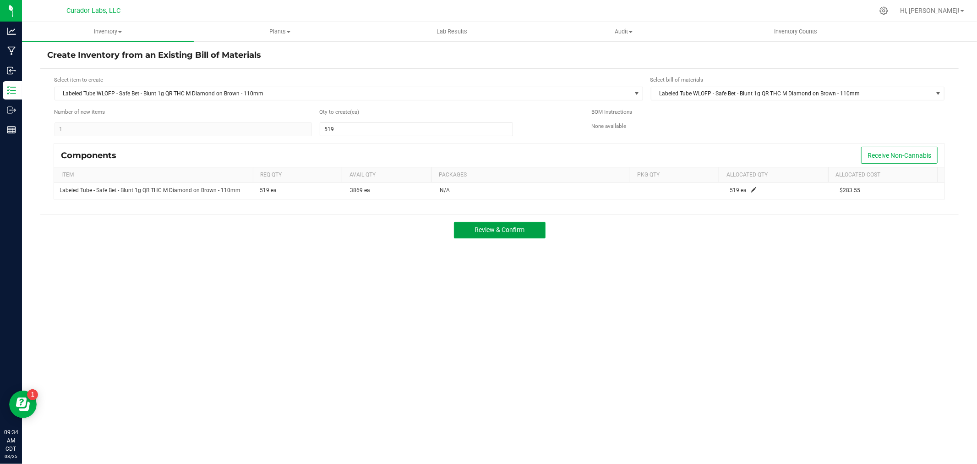
click at [519, 226] on span "Review & Confirm" at bounding box center [500, 229] width 50 height 7
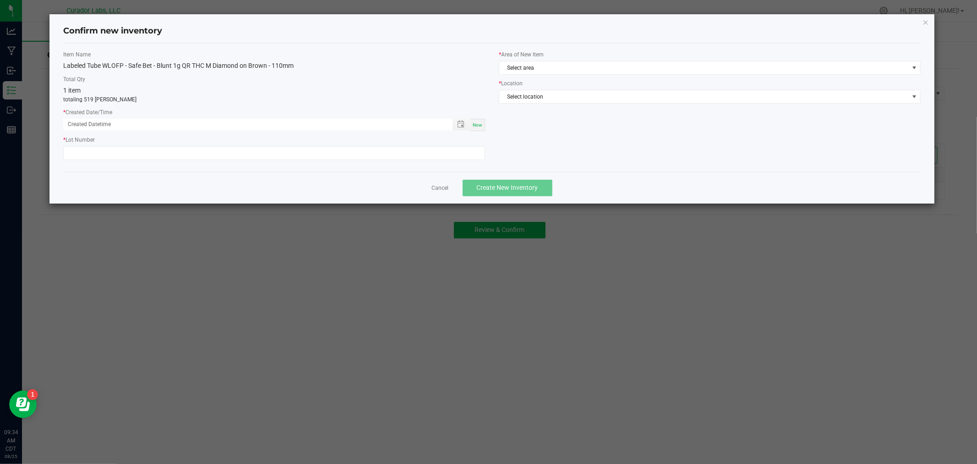
click at [484, 124] on div "Now" at bounding box center [478, 125] width 15 height 12
type input "[DATE] 09:34 AM"
click at [446, 151] on input "text" at bounding box center [274, 153] width 422 height 14
paste input "040125 - SANA - 1466 - 4178683"
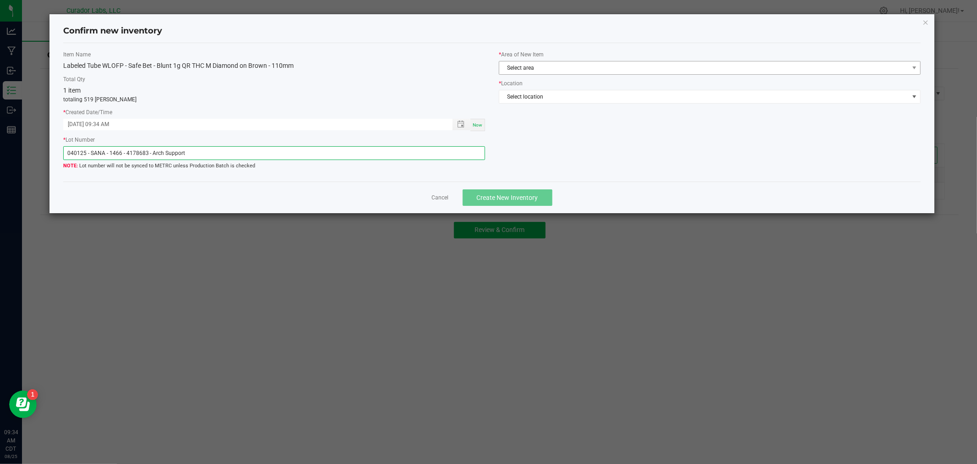
type input "040125 - SANA - 1466 - 4178683 - Arch Support"
click at [583, 61] on span "Select area" at bounding box center [704, 67] width 410 height 13
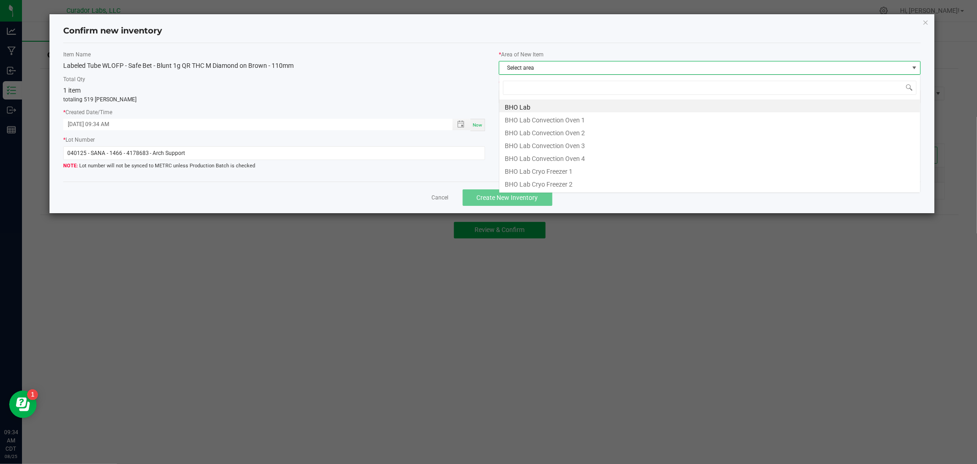
scroll to position [14, 422]
type input "f"
click at [527, 175] on li "Flower Room" at bounding box center [709, 170] width 421 height 13
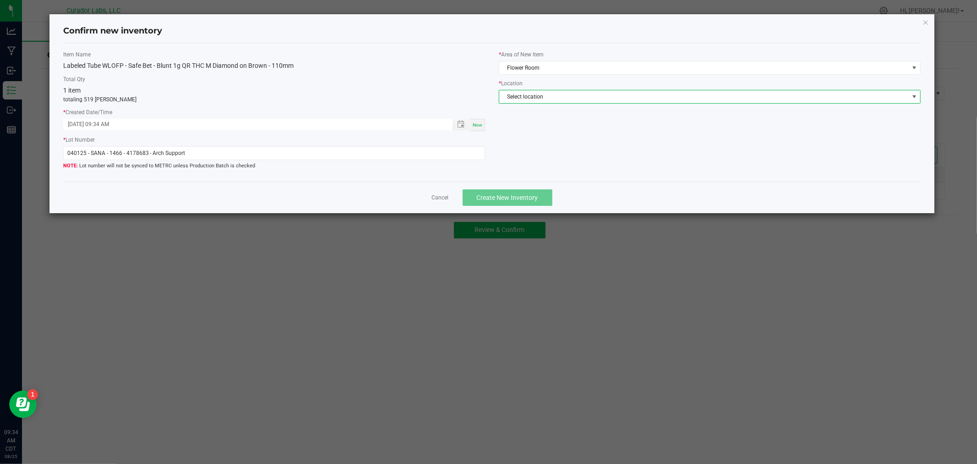
click at [570, 101] on span "Select location" at bounding box center [704, 96] width 410 height 13
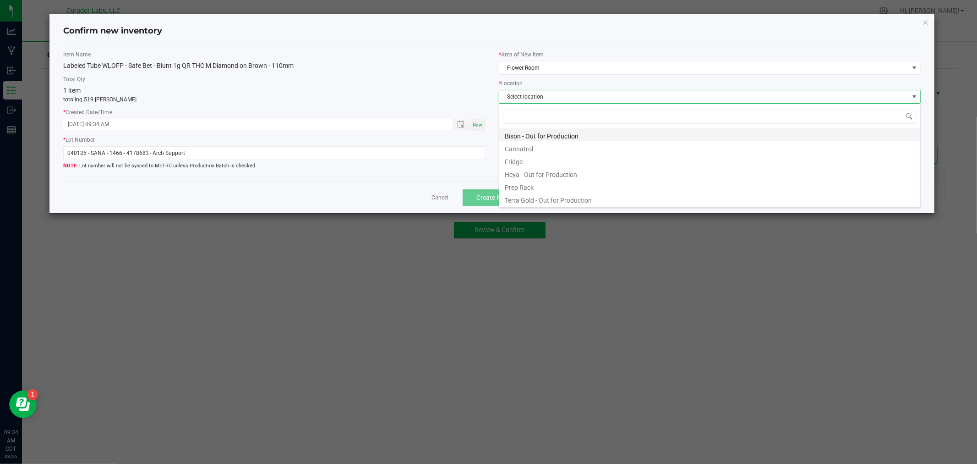
click at [576, 136] on li "Bison - Out for Production" at bounding box center [709, 134] width 421 height 13
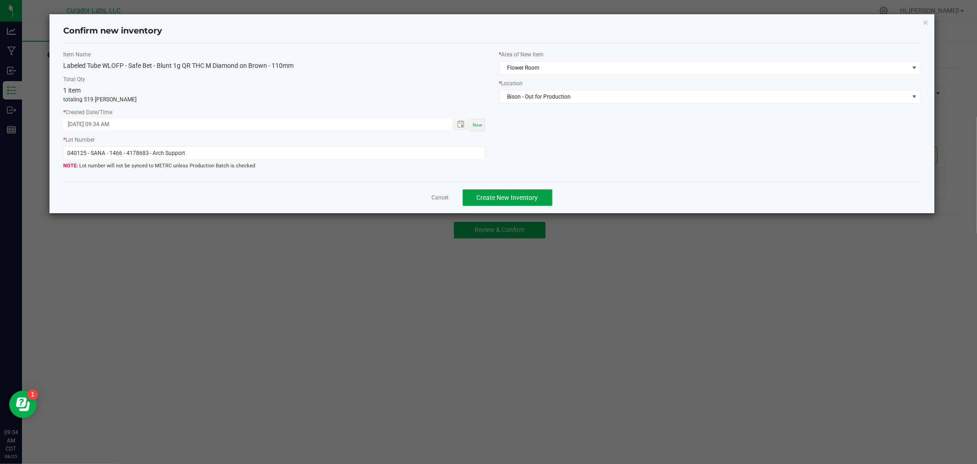
click at [503, 197] on span "Create New Inventory" at bounding box center [507, 197] width 61 height 7
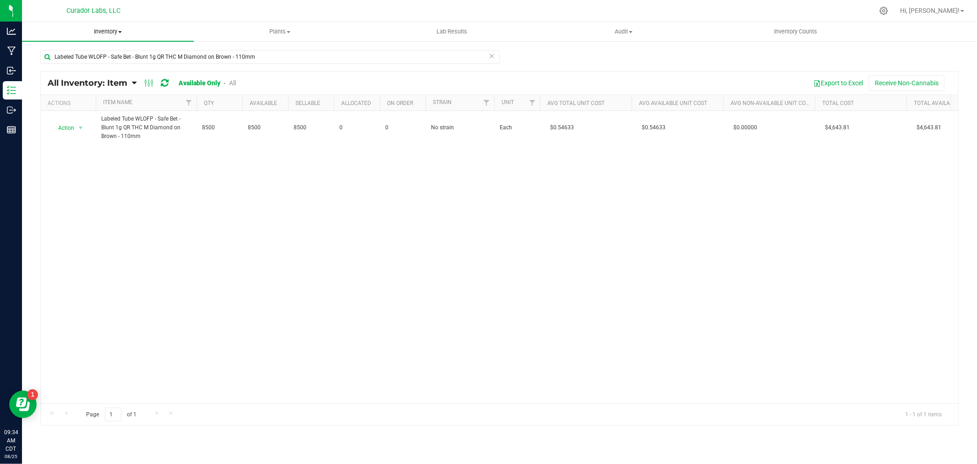
click at [114, 29] on span "Inventory" at bounding box center [108, 31] width 172 height 8
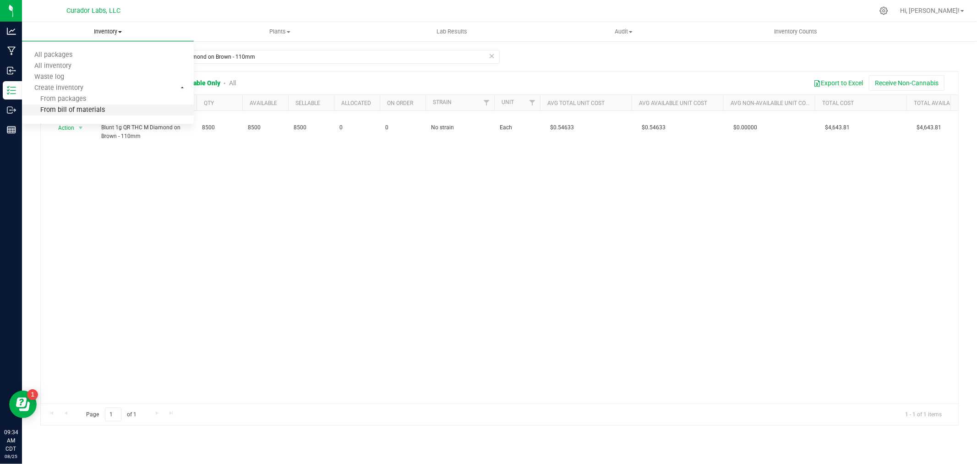
click at [101, 107] on span "From bill of materials" at bounding box center [63, 110] width 83 height 8
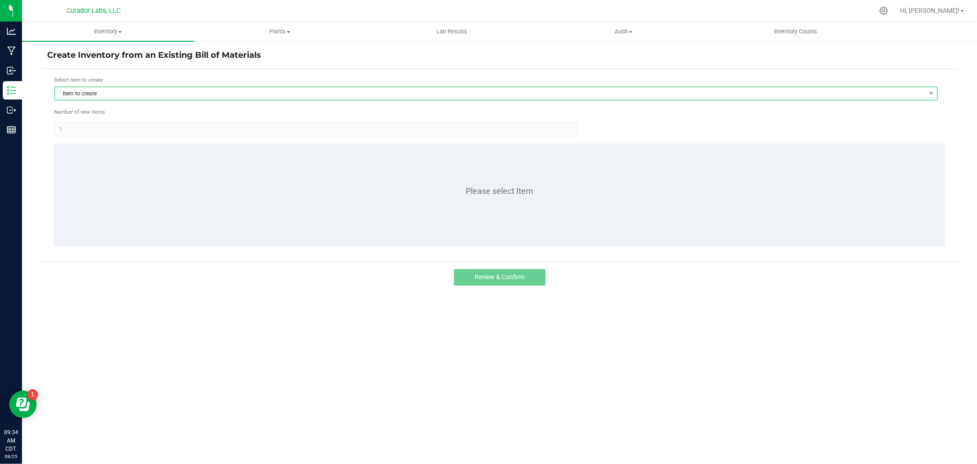
click at [164, 99] on span "Item to create" at bounding box center [490, 93] width 871 height 13
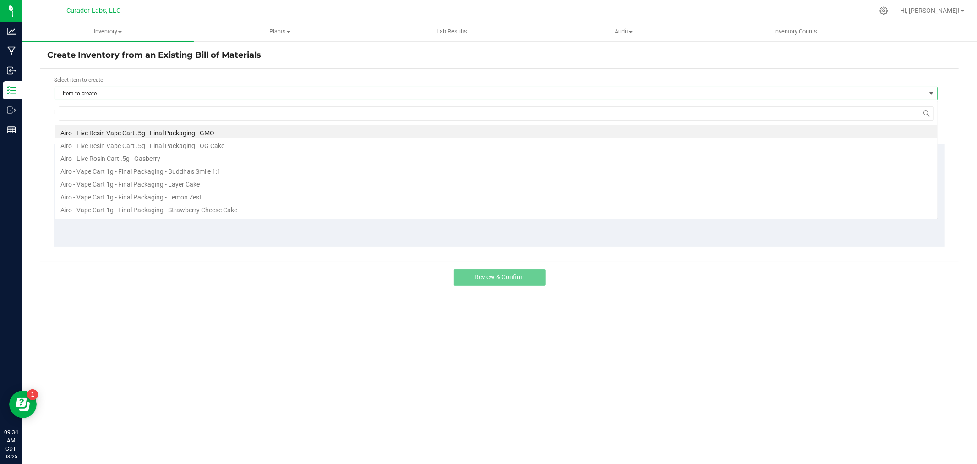
scroll to position [14, 883]
type input "wlofp"
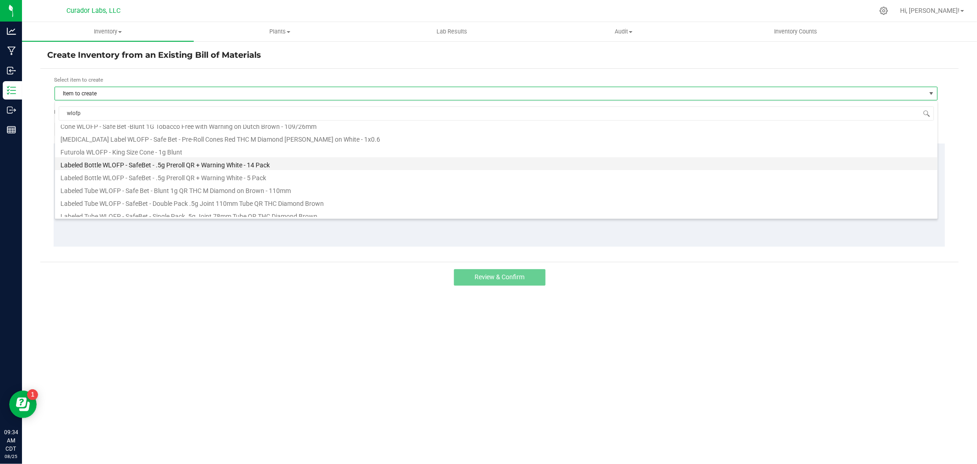
scroll to position [49, 0]
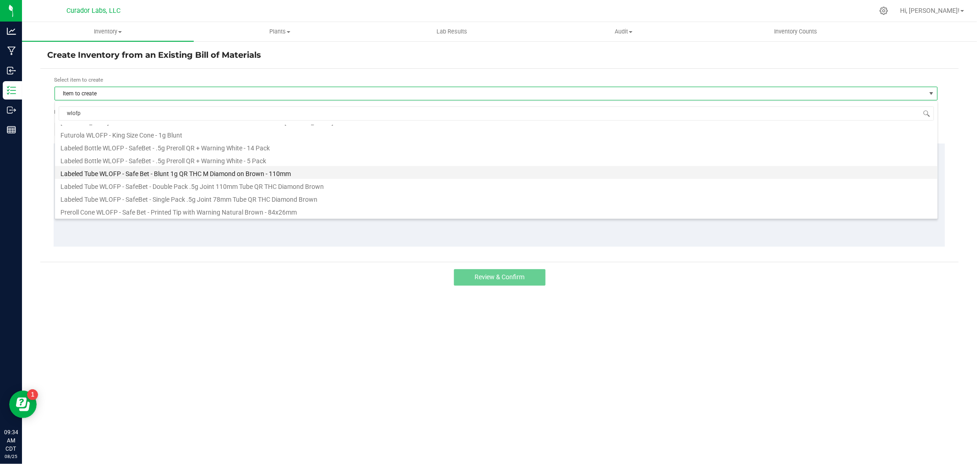
click at [279, 167] on li "Labeled Tube WLOFP - Safe Bet - Blunt 1g QR THC M Diamond on Brown - 110mm" at bounding box center [496, 172] width 883 height 13
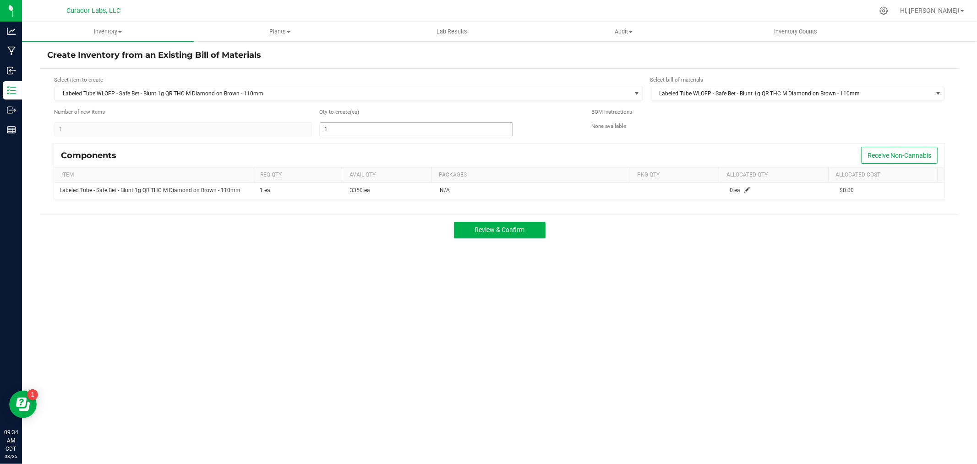
click at [391, 131] on input "1" at bounding box center [416, 129] width 192 height 13
type input "1,463"
click at [405, 152] on div "Components Receive Non-Cannabis" at bounding box center [499, 155] width 891 height 23
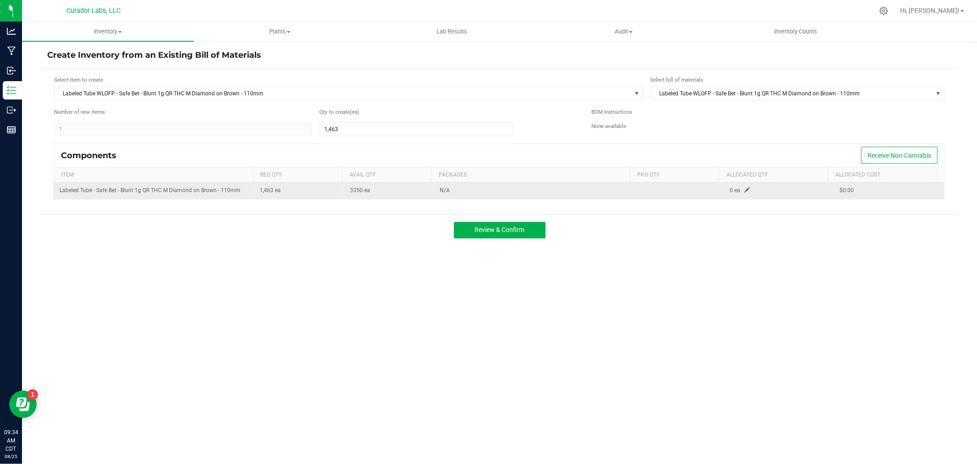
click at [745, 191] on span at bounding box center [747, 189] width 5 height 5
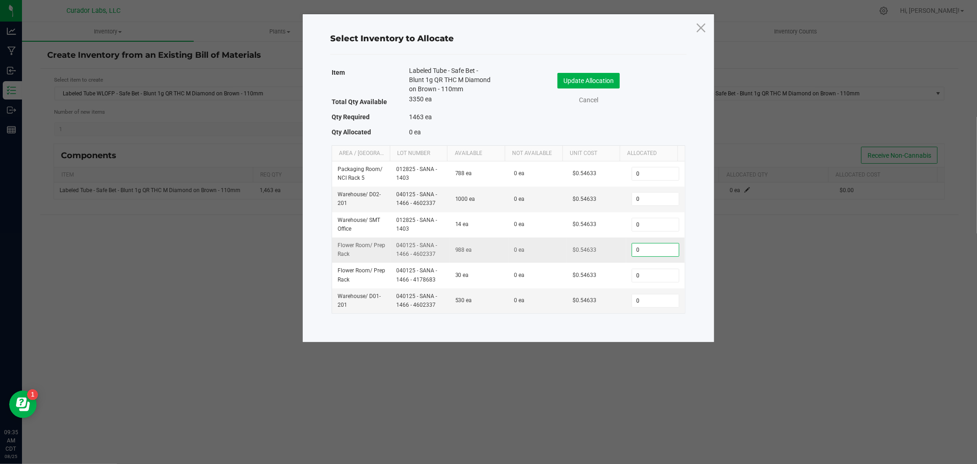
click at [656, 254] on input "0" at bounding box center [655, 249] width 47 height 13
type input "1"
type input "988"
click at [652, 303] on input "0" at bounding box center [655, 300] width 47 height 13
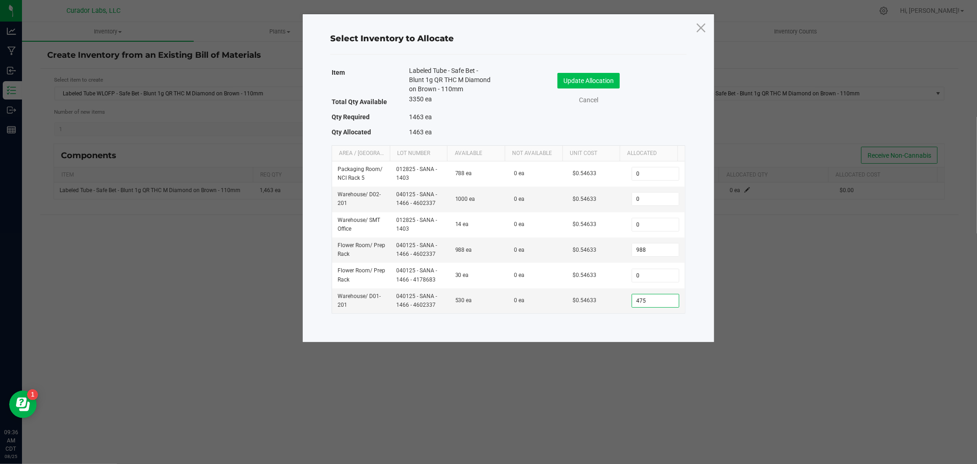
type input "475"
click at [601, 81] on button "Update Allocation" at bounding box center [589, 81] width 62 height 16
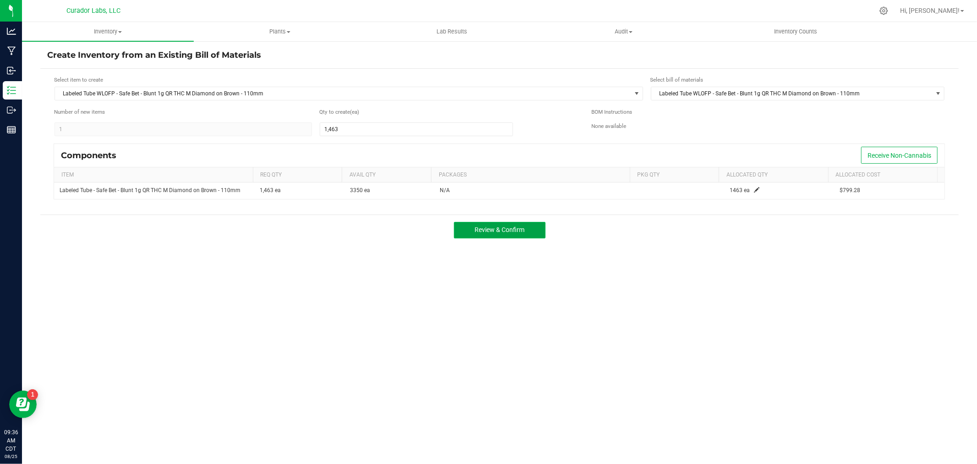
click at [501, 230] on span "Review & Confirm" at bounding box center [500, 229] width 50 height 7
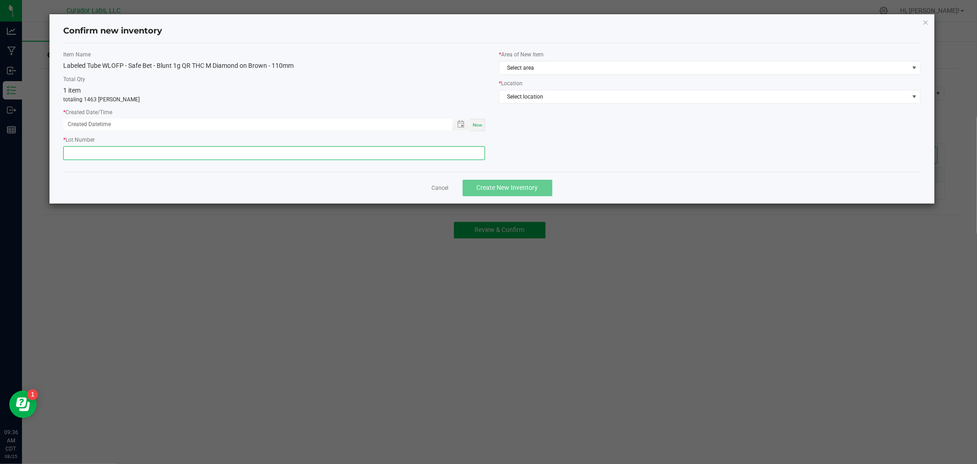
click at [309, 156] on input "text" at bounding box center [274, 153] width 422 height 14
paste input "040125 - SANA - 1466 - 4602337"
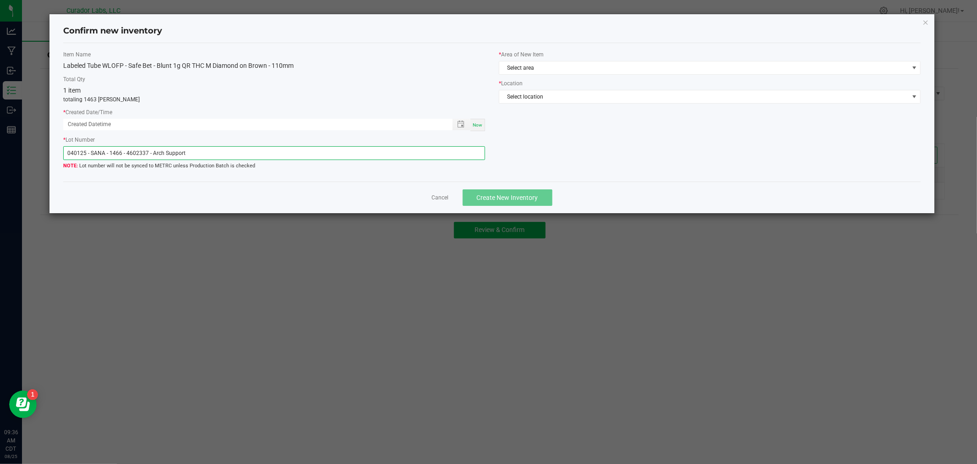
type input "040125 - SANA - 1466 - 4602337 - Arch Support"
click at [477, 126] on span "Now" at bounding box center [478, 124] width 10 height 5
type input "[DATE] 09:36 AM"
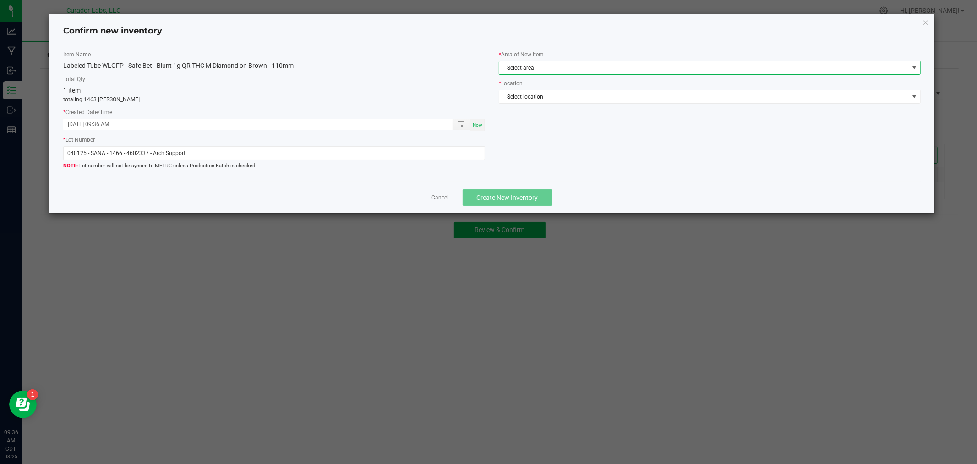
click at [545, 74] on span "Select area" at bounding box center [710, 68] width 422 height 14
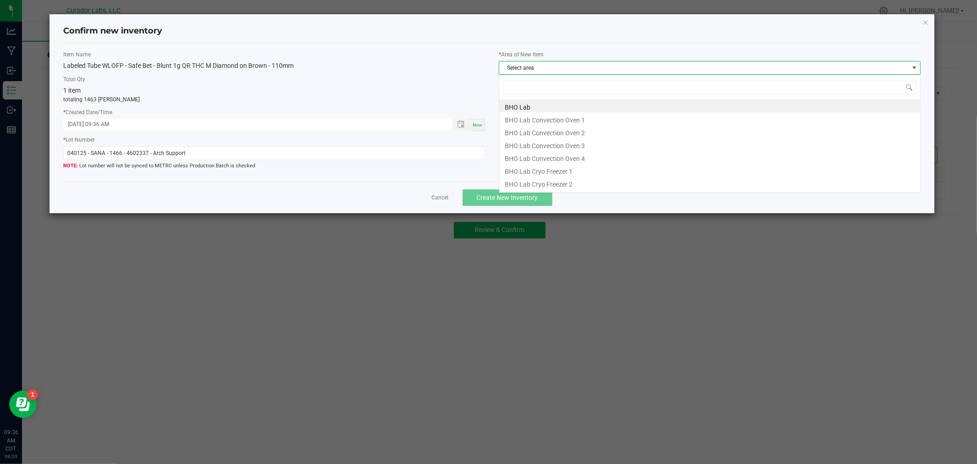
scroll to position [14, 422]
type input "f"
click at [547, 175] on li "Flower Room" at bounding box center [709, 170] width 421 height 13
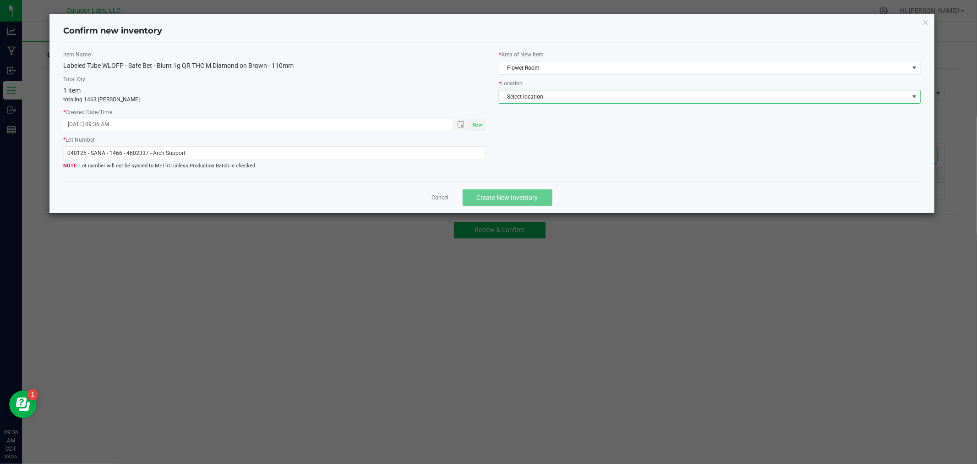
click at [560, 98] on span "Select location" at bounding box center [704, 96] width 410 height 13
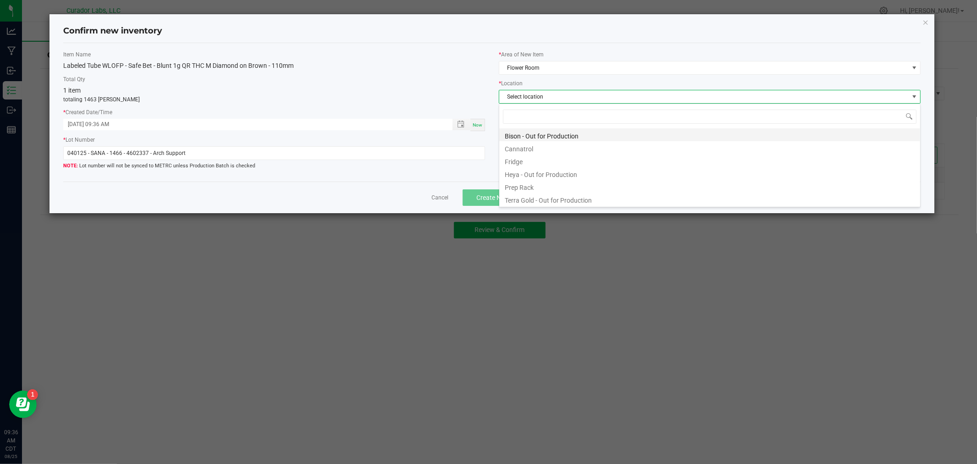
click at [564, 135] on li "Bison - Out for Production" at bounding box center [709, 134] width 421 height 13
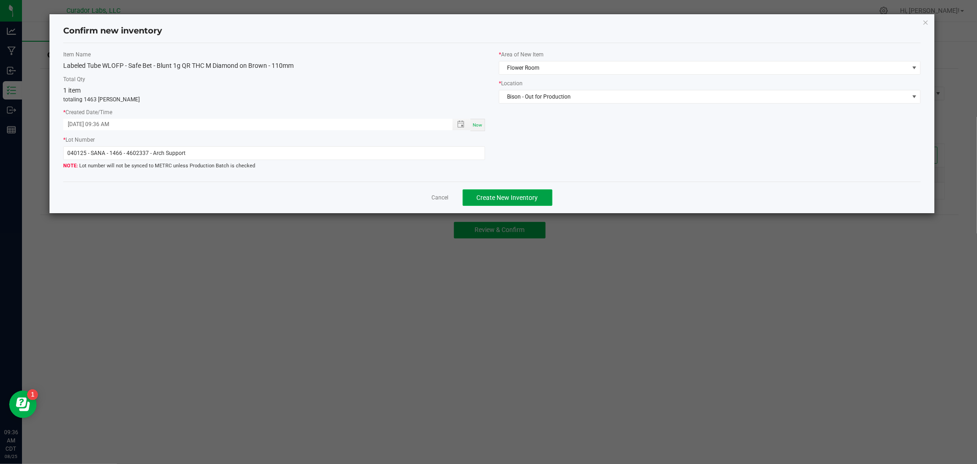
click at [544, 193] on button "Create New Inventory" at bounding box center [508, 197] width 90 height 16
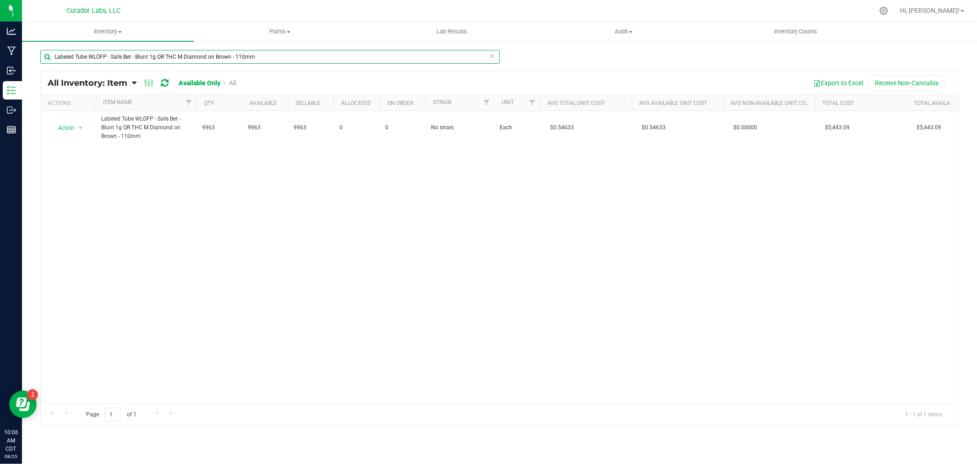
click at [127, 53] on input "Labeled Tube WLOFP - Safe Bet - Blunt 1g QR THC M Diamond on Brown - 110mm" at bounding box center [270, 57] width 460 height 14
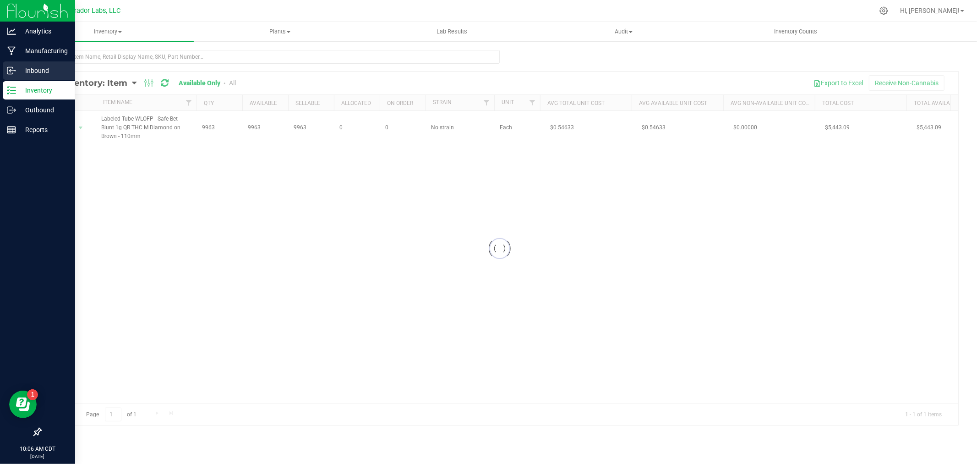
click at [11, 69] on icon at bounding box center [9, 69] width 1 height 1
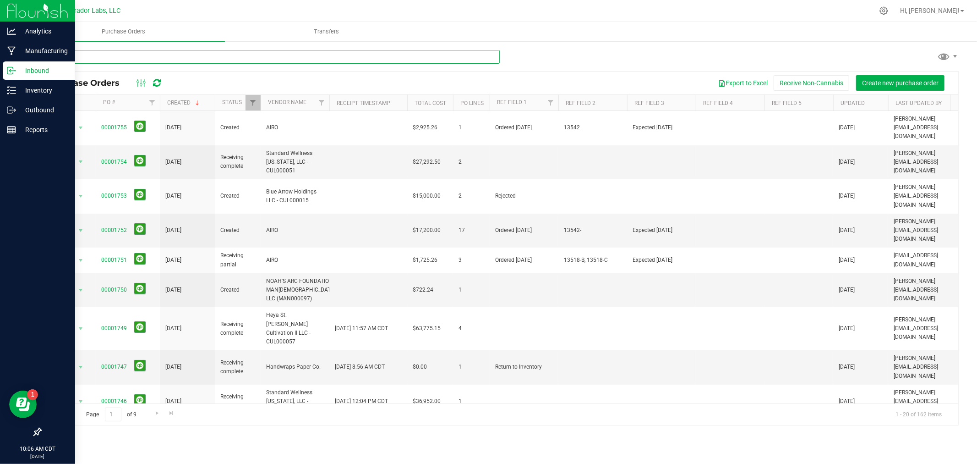
click at [122, 53] on input "text" at bounding box center [270, 57] width 460 height 14
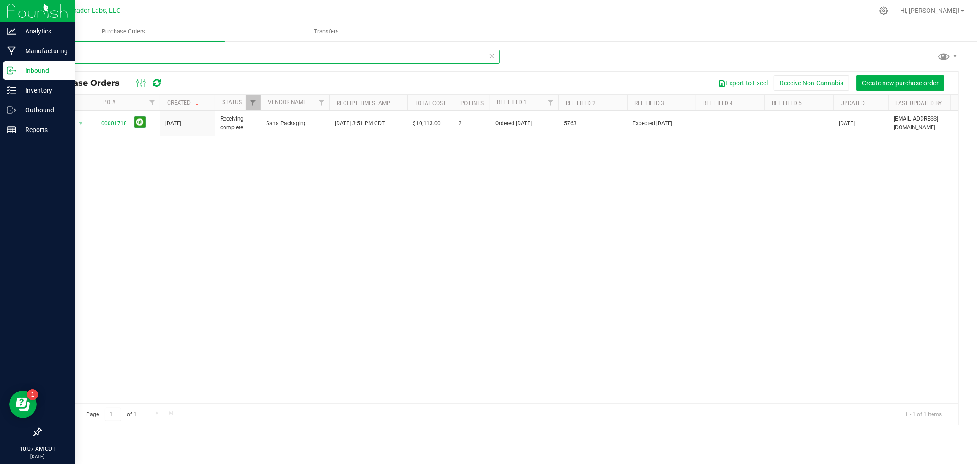
type input "1718"
click at [11, 85] on div "Inventory" at bounding box center [39, 90] width 72 height 18
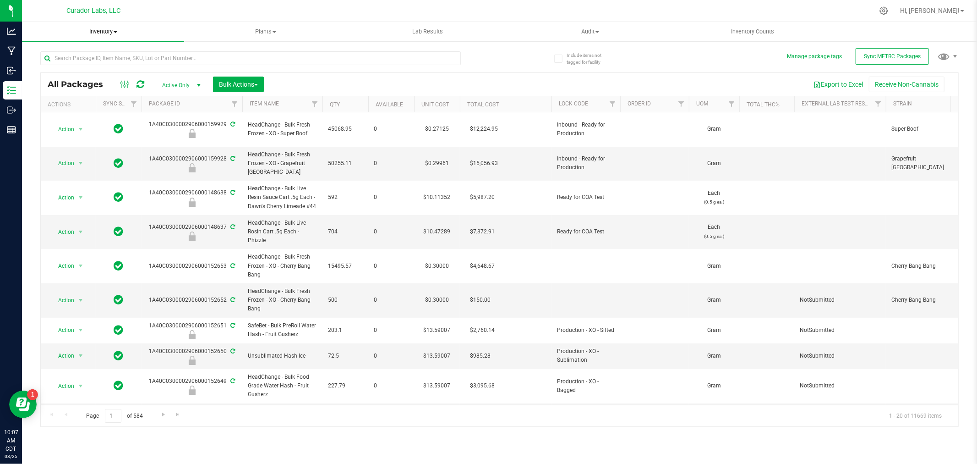
click at [98, 32] on span "Inventory" at bounding box center [103, 31] width 162 height 8
click at [68, 65] on span "All inventory" at bounding box center [53, 66] width 62 height 8
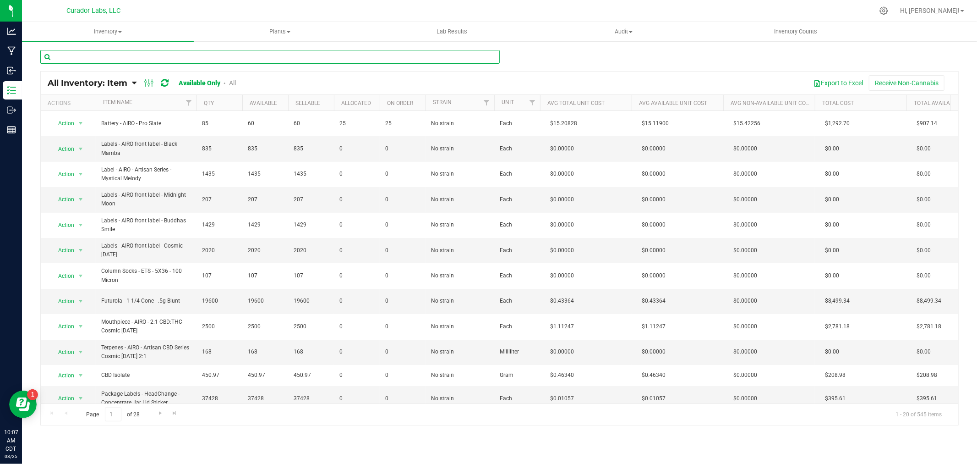
click at [111, 53] on input "text" at bounding box center [270, 57] width 460 height 14
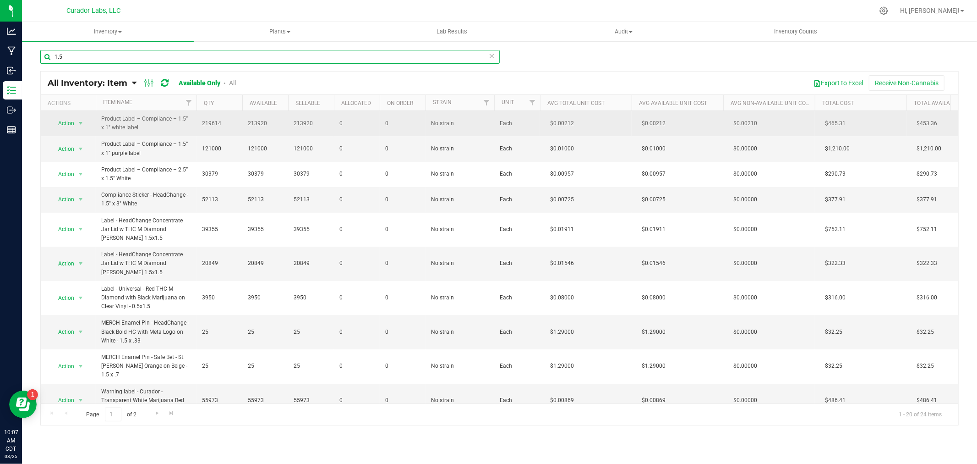
type input "1.5"
click at [67, 122] on span "Action" at bounding box center [62, 123] width 25 height 13
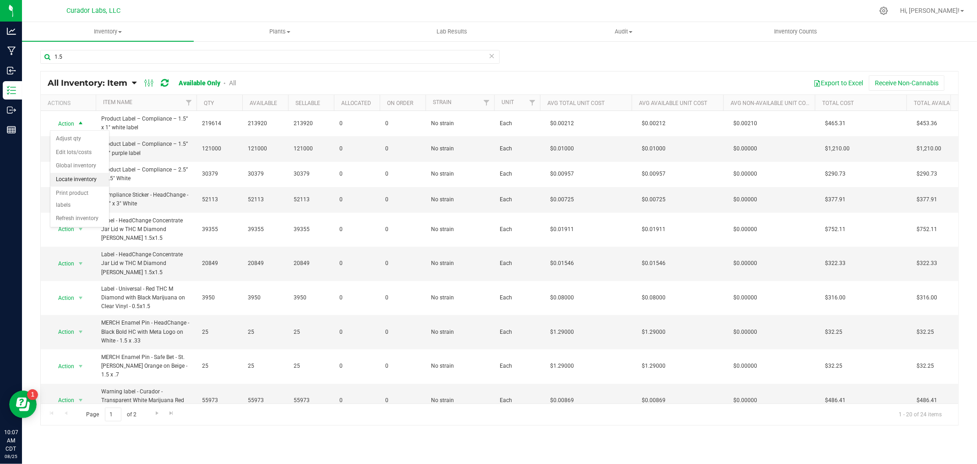
click at [86, 179] on li "Locate inventory" at bounding box center [79, 180] width 59 height 14
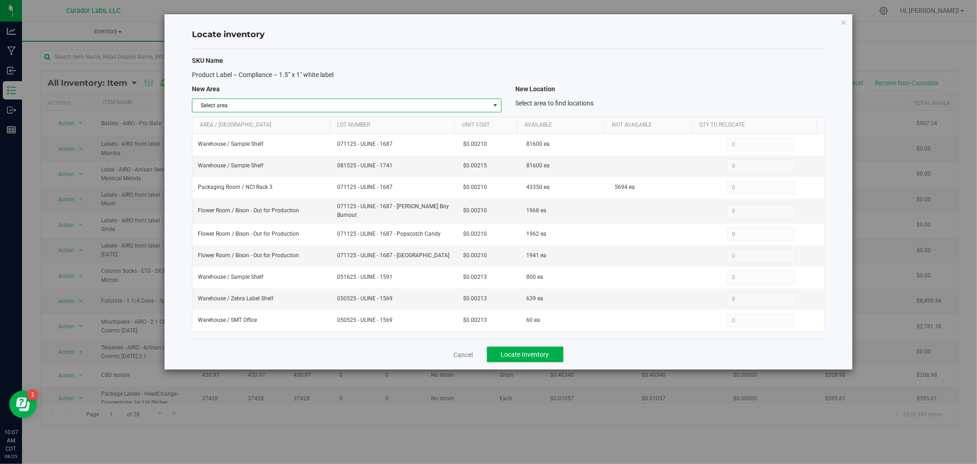
click at [246, 102] on span "Select area" at bounding box center [340, 105] width 297 height 13
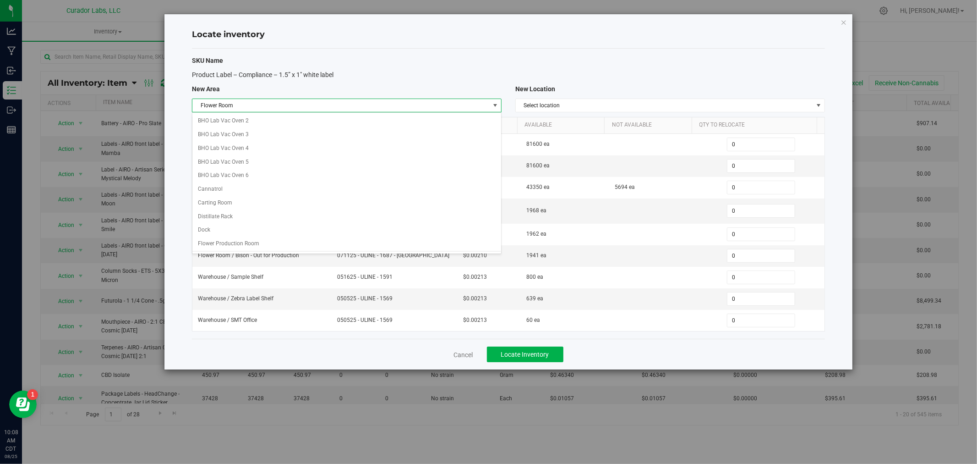
scroll to position [150, 0]
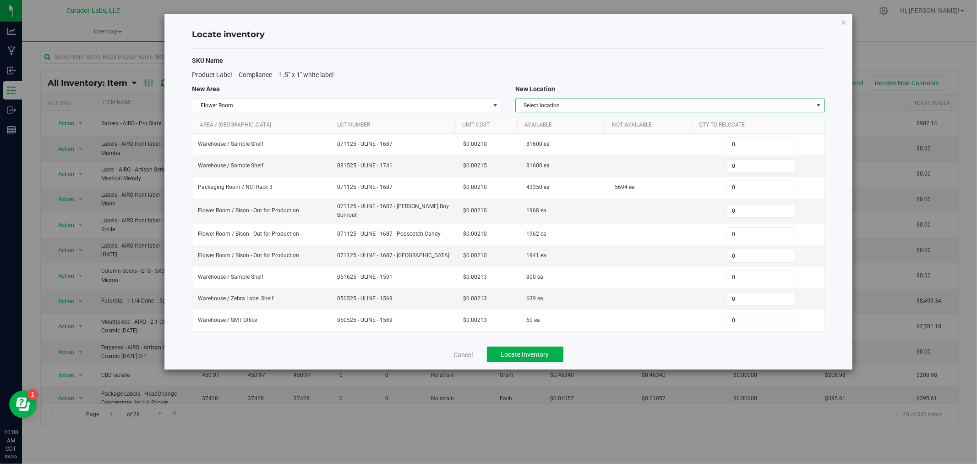
click at [570, 106] on span "Select location" at bounding box center [664, 105] width 297 height 13
click at [574, 164] on li "Heya - Out for Production" at bounding box center [670, 162] width 309 height 14
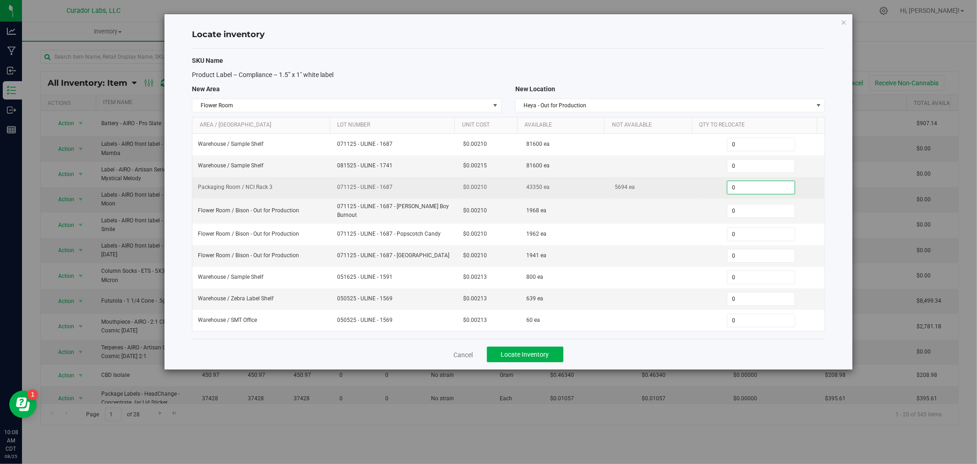
click at [734, 186] on span "0 0" at bounding box center [761, 188] width 68 height 14
click at [734, 186] on input "0" at bounding box center [761, 187] width 67 height 13
click at [760, 185] on input "3519" at bounding box center [761, 187] width 67 height 13
type input "6521"
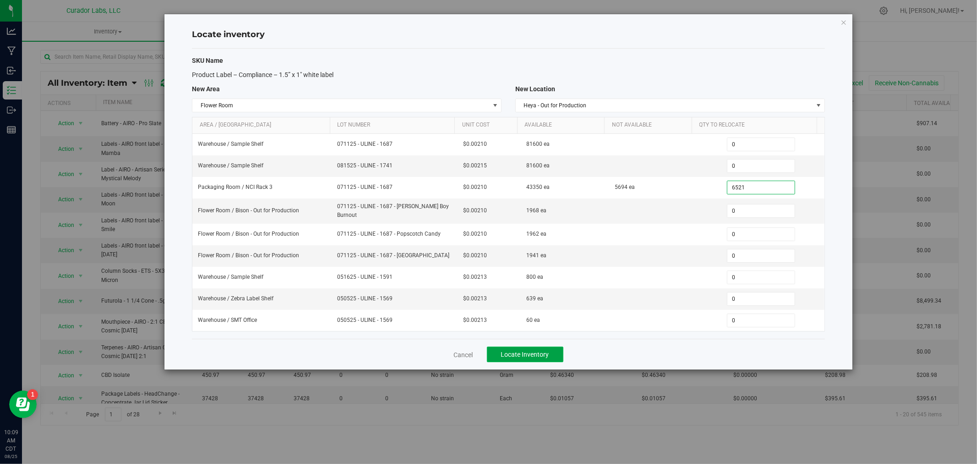
type input "6,521"
click at [538, 353] on span "Locate Inventory" at bounding box center [525, 354] width 48 height 7
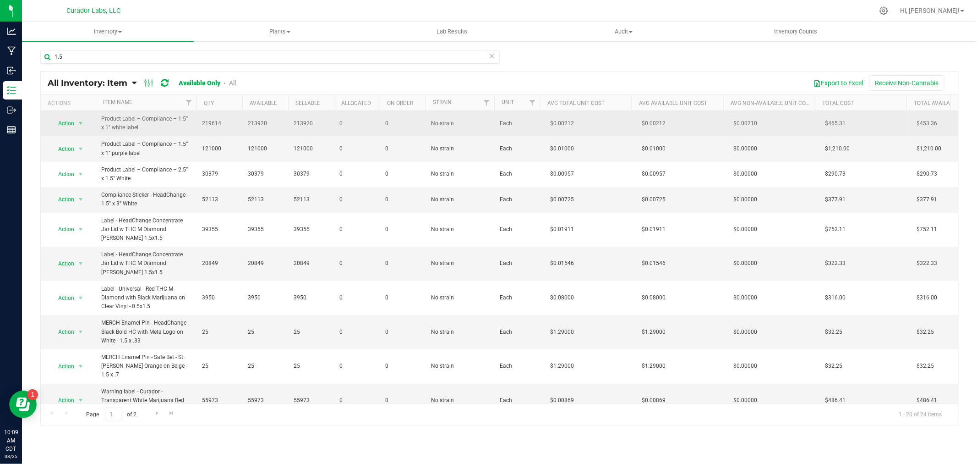
click at [76, 122] on span "select" at bounding box center [80, 123] width 11 height 13
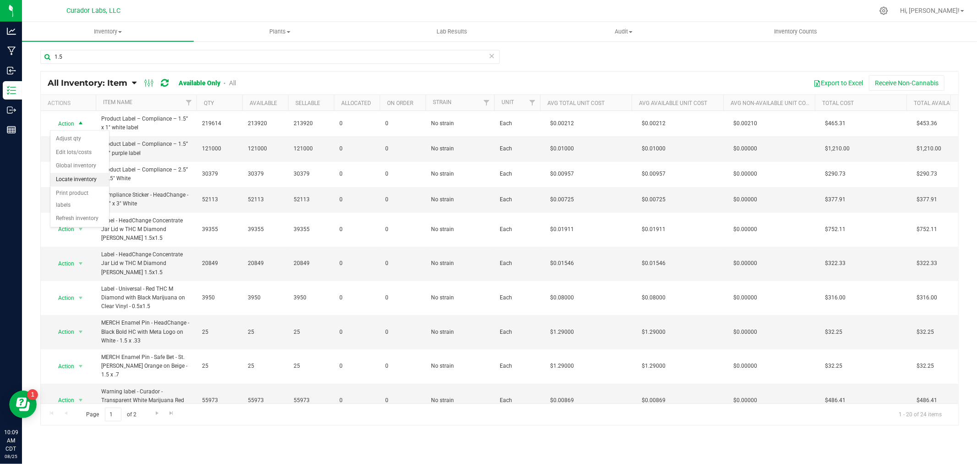
click at [81, 177] on li "Locate inventory" at bounding box center [79, 180] width 59 height 14
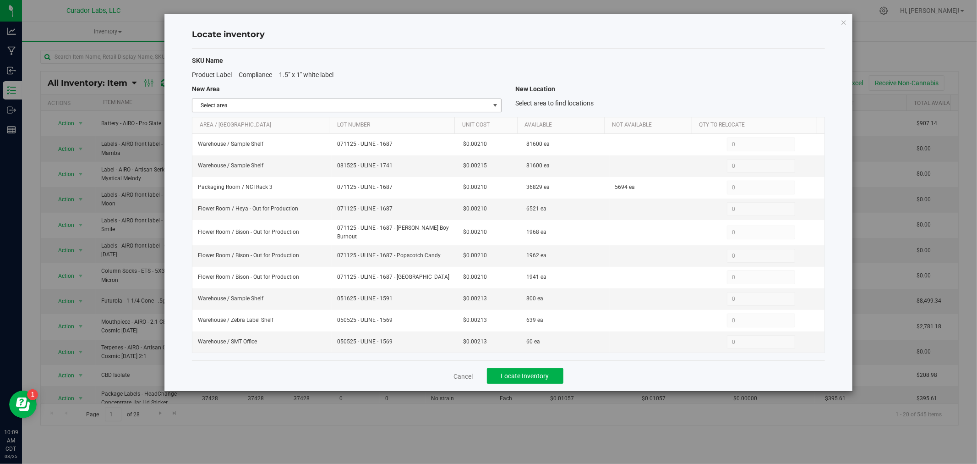
click at [394, 112] on span "Select area" at bounding box center [347, 106] width 310 height 14
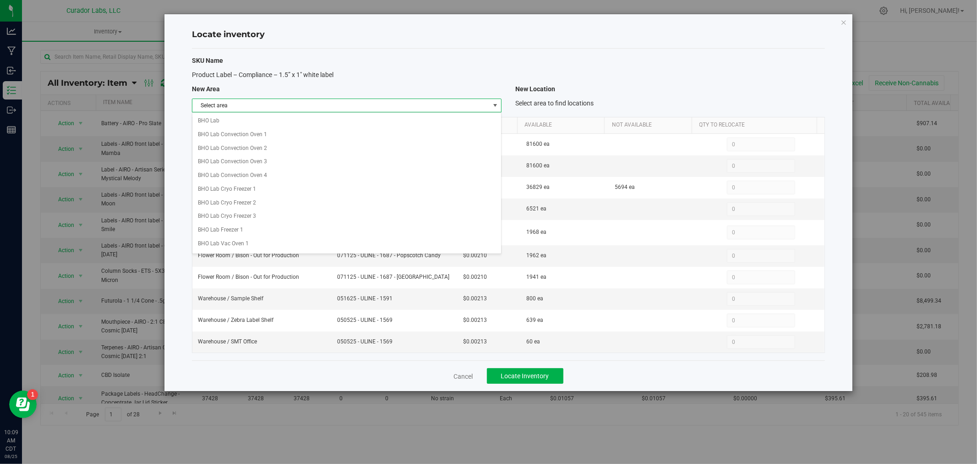
click at [394, 112] on div "Select area BHO Lab BHO Lab Convection Oven 1 BHO Lab Convection Oven 2 BHO Lab…" at bounding box center [347, 183] width 310 height 142
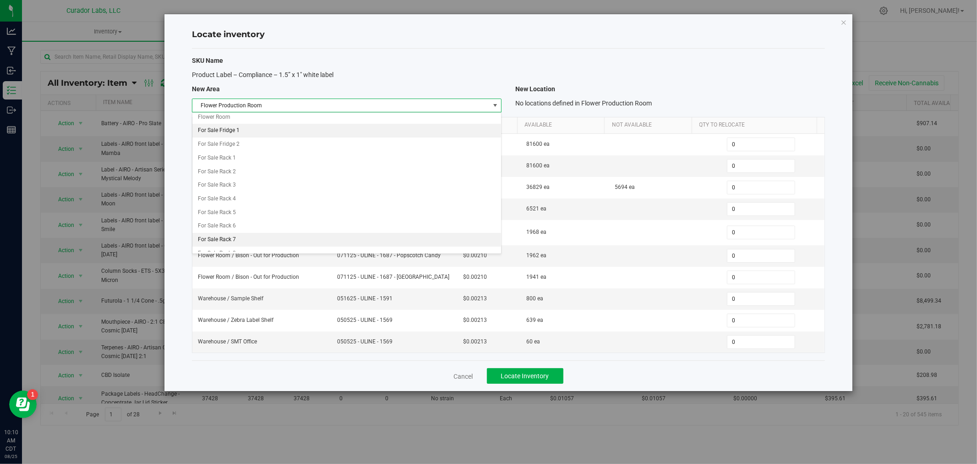
scroll to position [260, 0]
click at [226, 135] on li "Flower Room" at bounding box center [346, 134] width 309 height 14
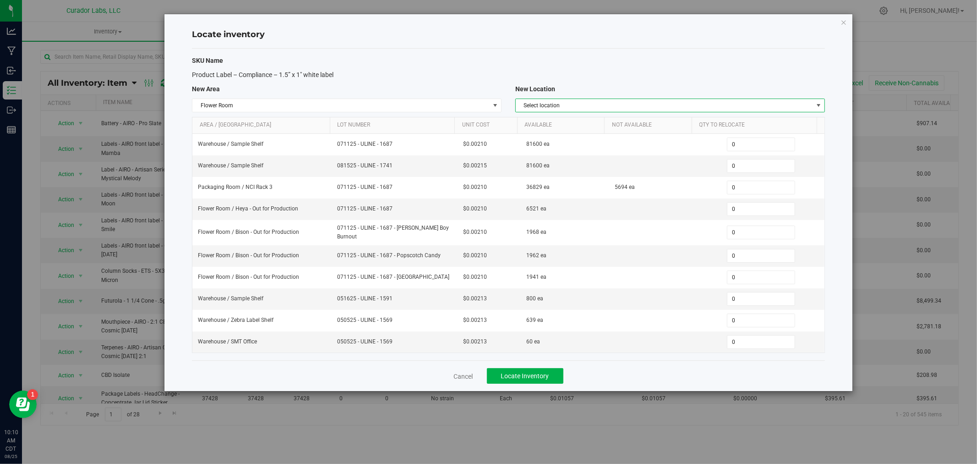
click at [576, 104] on span "Select location" at bounding box center [664, 105] width 297 height 13
click at [554, 175] on li "Prep Rack" at bounding box center [670, 176] width 309 height 14
click at [738, 209] on span "0 0" at bounding box center [761, 209] width 68 height 14
click at [738, 209] on input "0" at bounding box center [761, 209] width 67 height 13
type input "3519"
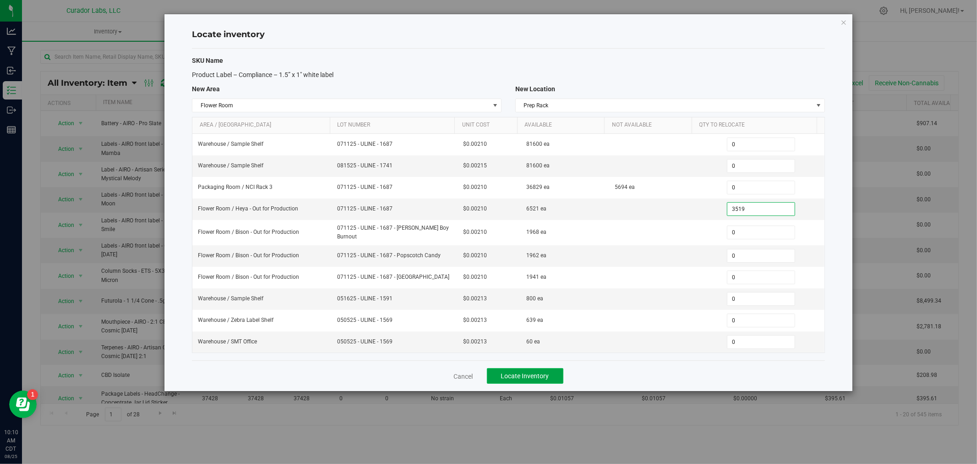
type input "3,519"
click at [550, 368] on button "Locate Inventory" at bounding box center [525, 376] width 77 height 16
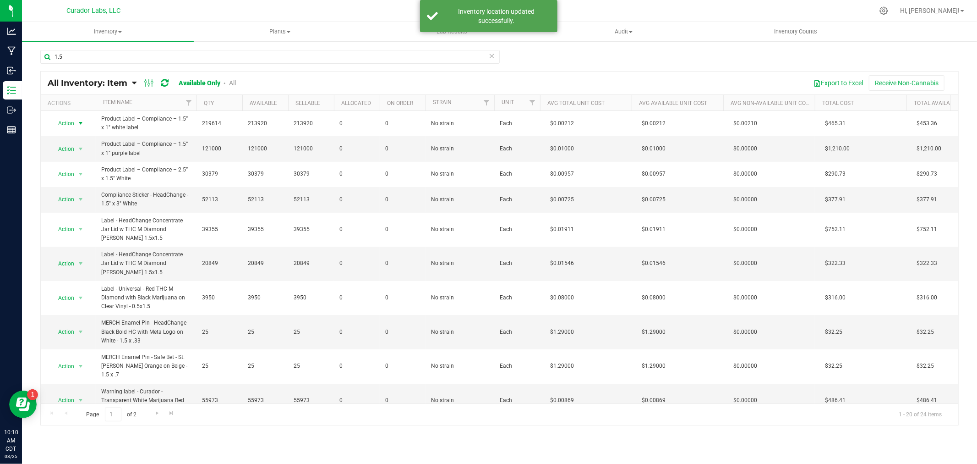
click at [73, 122] on span "Action" at bounding box center [62, 123] width 25 height 13
click at [71, 148] on li "Edit lots/costs" at bounding box center [79, 153] width 59 height 14
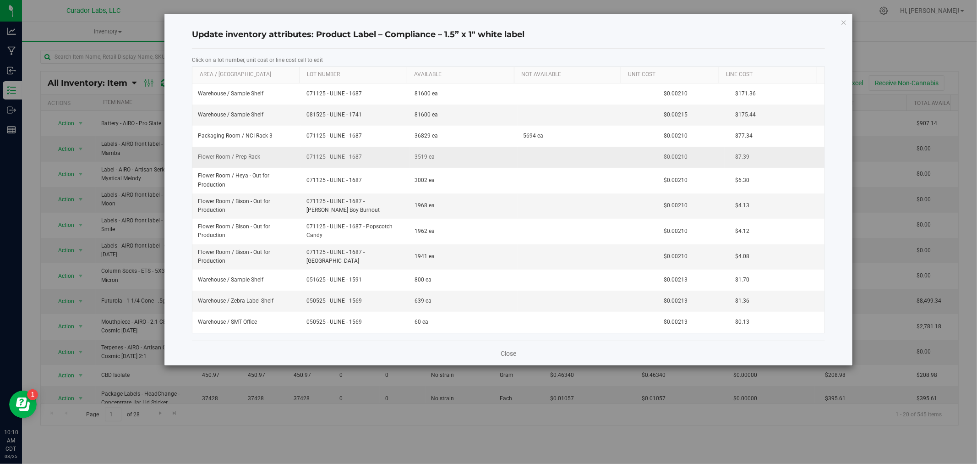
click at [359, 153] on span "071125 - ULINE - 1687" at bounding box center [356, 157] width 98 height 9
type input "071125 - ULINE - 1687 - Lunch Break"
click at [396, 345] on div "Close" at bounding box center [508, 352] width 633 height 25
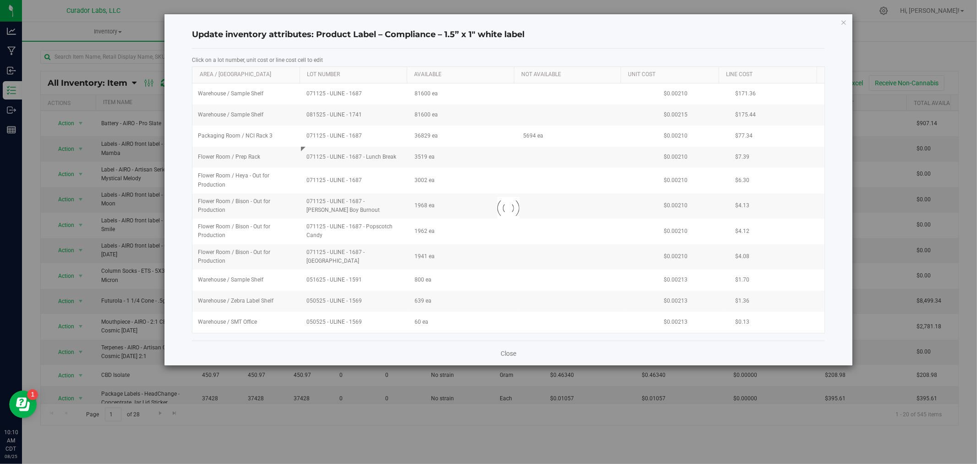
click at [356, 179] on div at bounding box center [508, 207] width 632 height 249
click at [501, 350] on link "Close" at bounding box center [509, 353] width 16 height 9
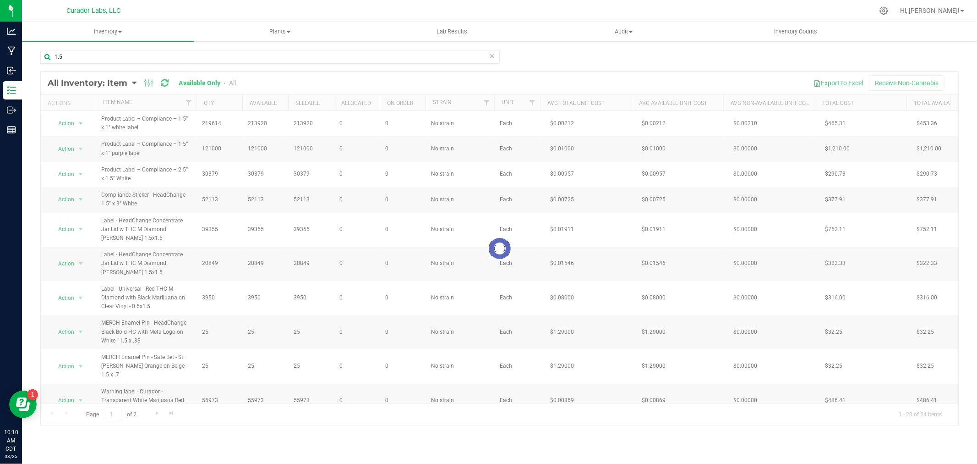
click at [79, 124] on div at bounding box center [500, 248] width 918 height 354
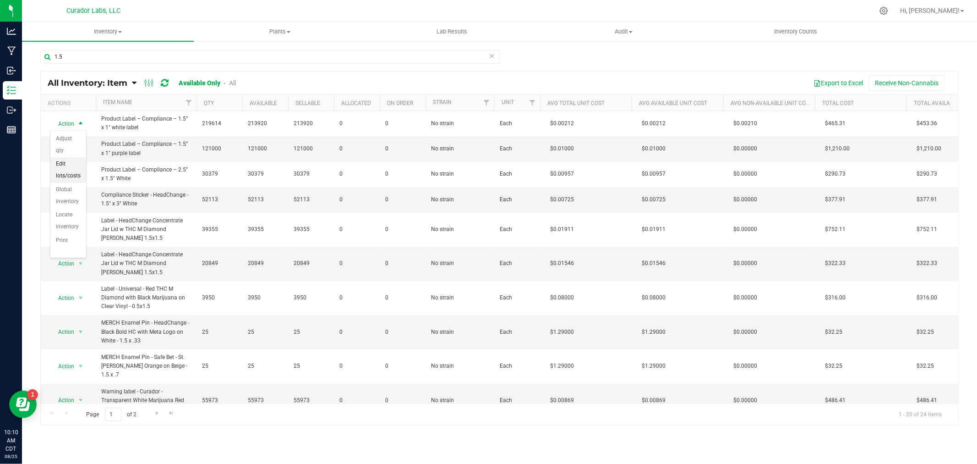
click at [72, 157] on li "Edit lots/costs" at bounding box center [68, 169] width 36 height 25
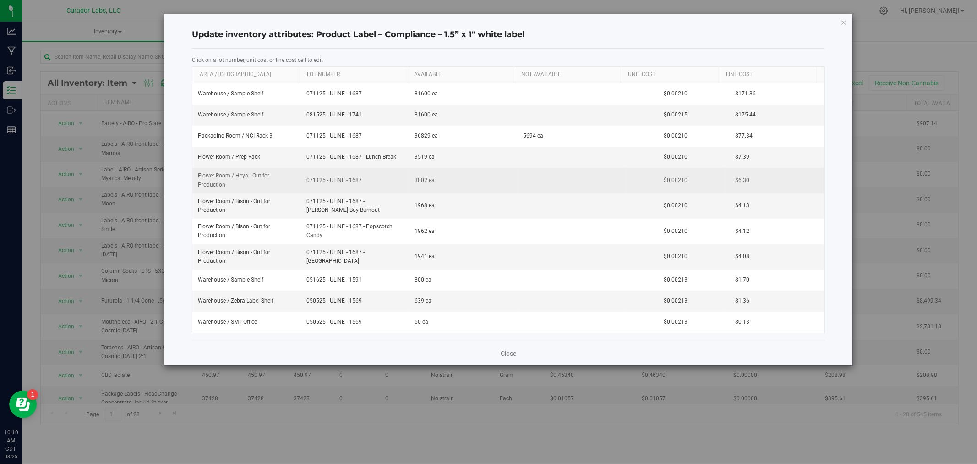
click at [356, 179] on span "071125 - ULINE - 1687" at bounding box center [356, 180] width 98 height 9
type input "071125 - ULINE - 1687 - [GEOGRAPHIC_DATA]"
click at [417, 347] on div "Close" at bounding box center [508, 352] width 633 height 25
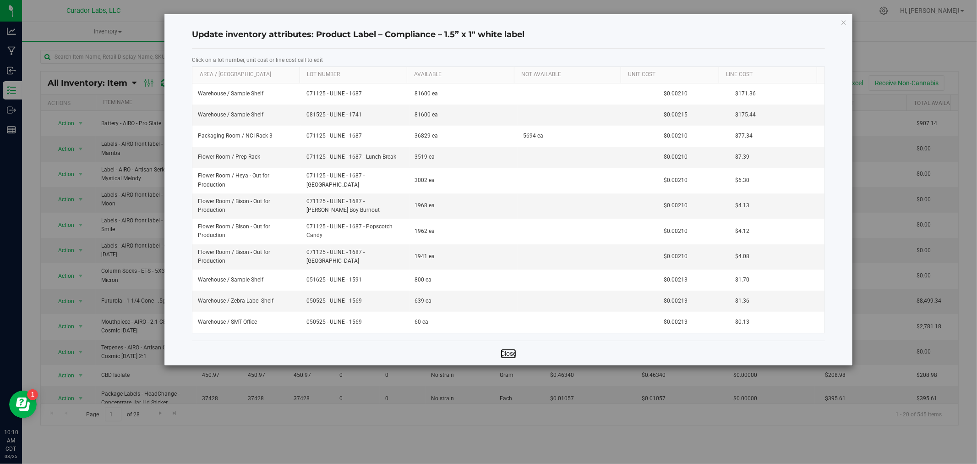
click at [510, 356] on link "Close" at bounding box center [509, 353] width 16 height 9
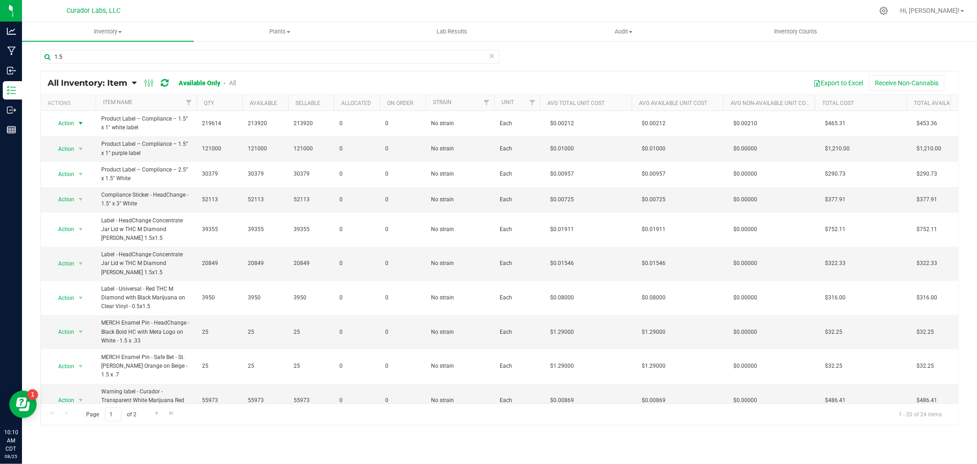
click at [76, 122] on span "select" at bounding box center [80, 123] width 11 height 13
click at [88, 183] on li "Locate inventory" at bounding box center [79, 180] width 59 height 14
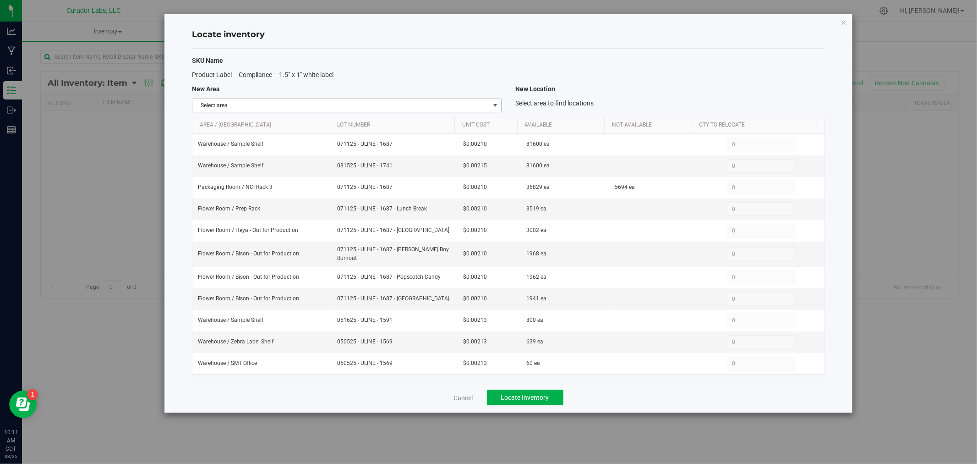
click at [313, 101] on span "Select area" at bounding box center [340, 105] width 297 height 13
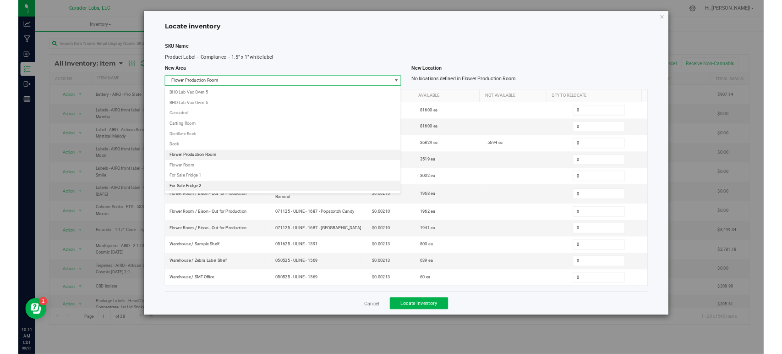
scroll to position [187, 0]
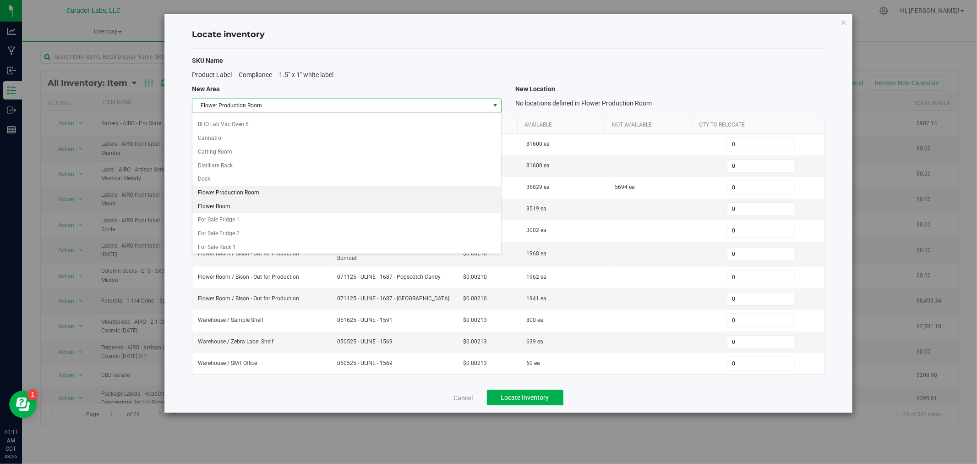
click at [219, 208] on li "Flower Room" at bounding box center [346, 207] width 309 height 14
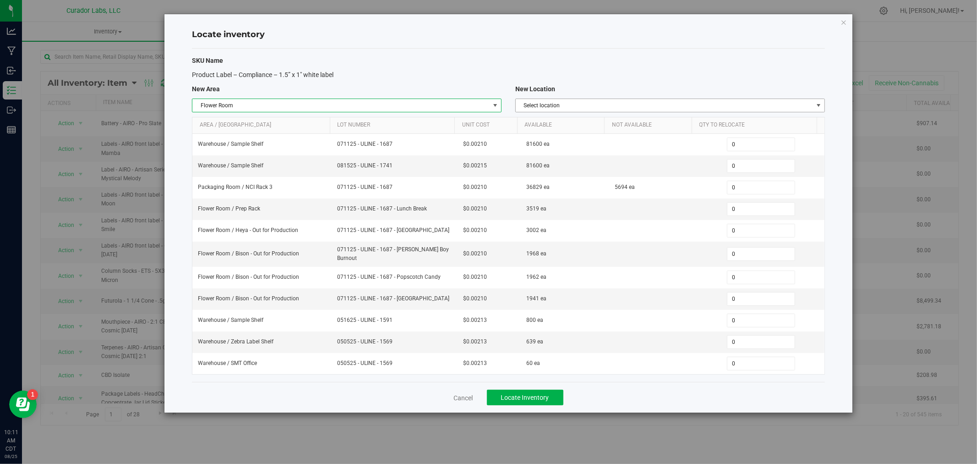
click at [574, 99] on span "Select location" at bounding box center [670, 106] width 310 height 14
click at [562, 165] on li "Heya - Out for Production" at bounding box center [670, 162] width 309 height 14
click at [750, 209] on span "0 0" at bounding box center [761, 209] width 68 height 14
click at [750, 209] on input "0" at bounding box center [761, 209] width 67 height 13
type input "3519"
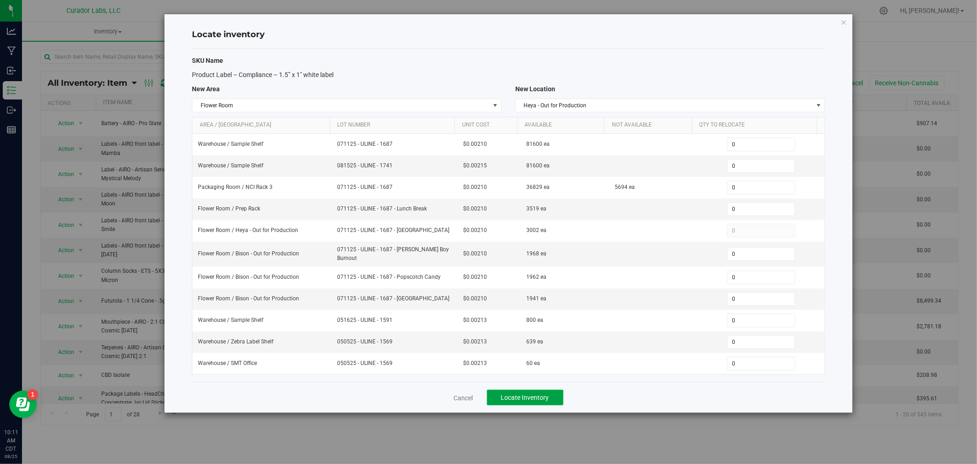
type input "3,519"
click at [539, 394] on span "Locate Inventory" at bounding box center [525, 397] width 48 height 7
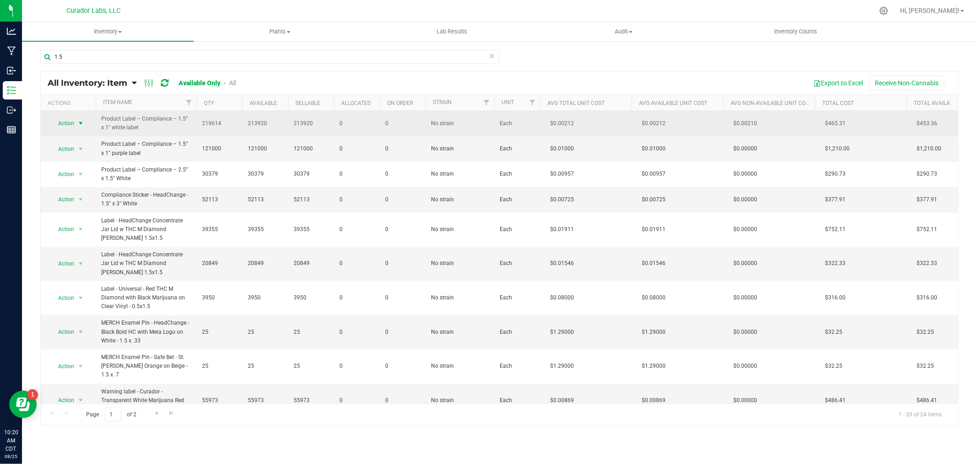
click at [78, 123] on span "select" at bounding box center [80, 123] width 7 height 7
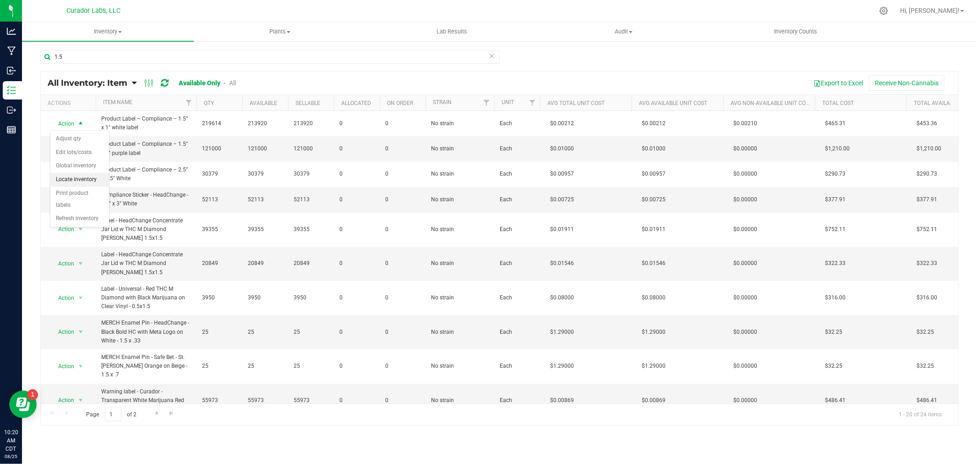
click at [84, 176] on li "Locate inventory" at bounding box center [79, 180] width 59 height 14
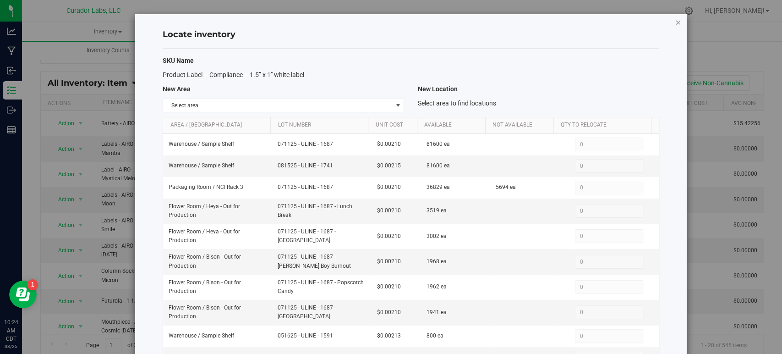
click at [675, 21] on icon "button" at bounding box center [678, 21] width 6 height 11
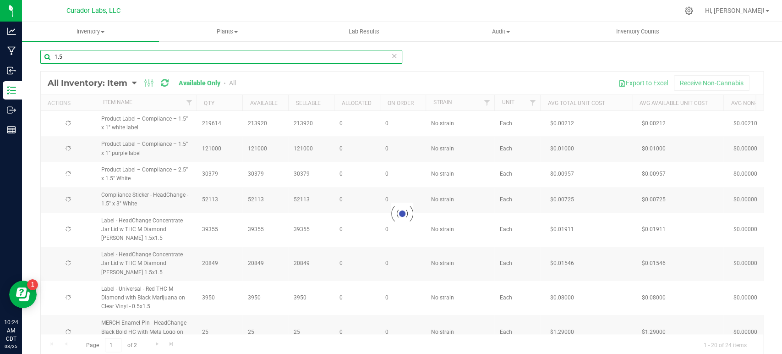
click at [140, 58] on input "1.5" at bounding box center [221, 57] width 362 height 14
paste input "Cone WLOFP - Safe Bet -Blunt 1G Tobacco Free with Warning on Dutch Brown - 109/…"
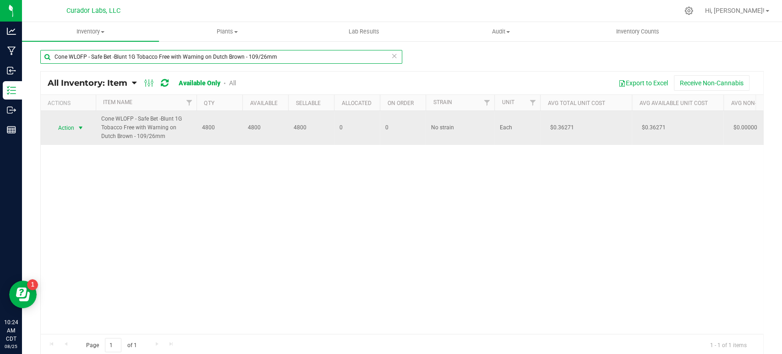
type input "Cone WLOFP - Safe Bet -Blunt 1G Tobacco Free with Warning on Dutch Brown - 109/…"
click at [69, 124] on span "Action" at bounding box center [62, 127] width 25 height 13
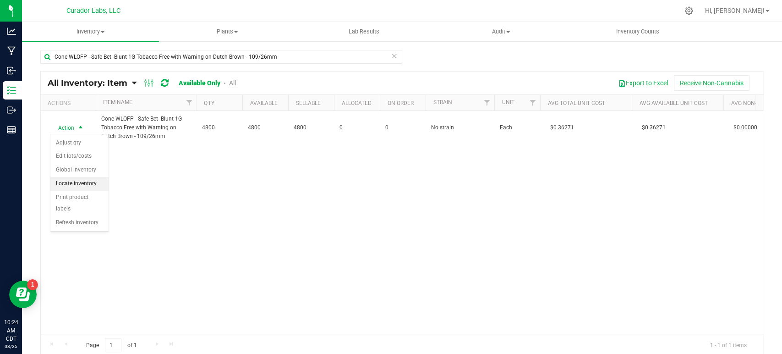
click at [91, 186] on li "Locate inventory" at bounding box center [79, 184] width 58 height 14
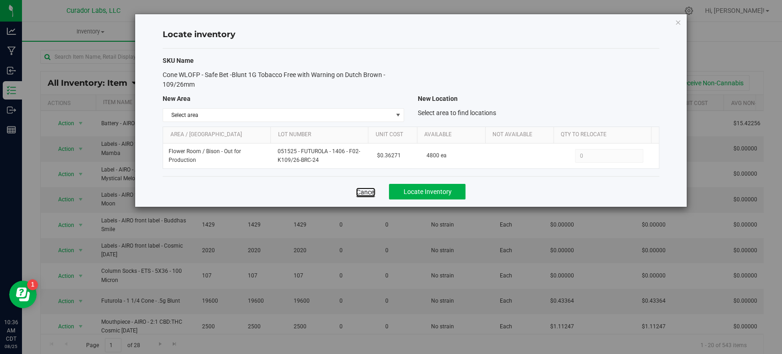
click at [364, 196] on link "Cancel" at bounding box center [365, 191] width 19 height 9
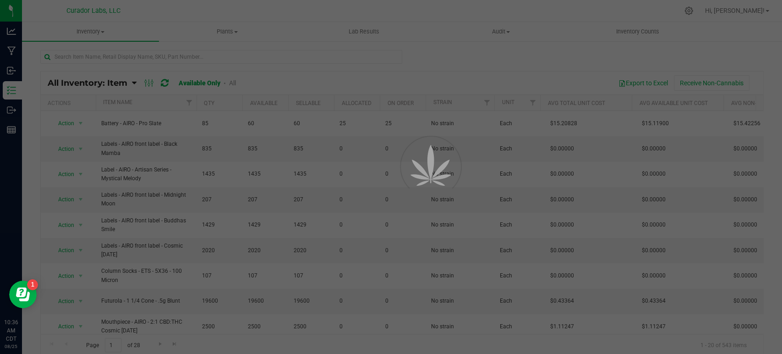
click at [364, 196] on div at bounding box center [391, 177] width 782 height 354
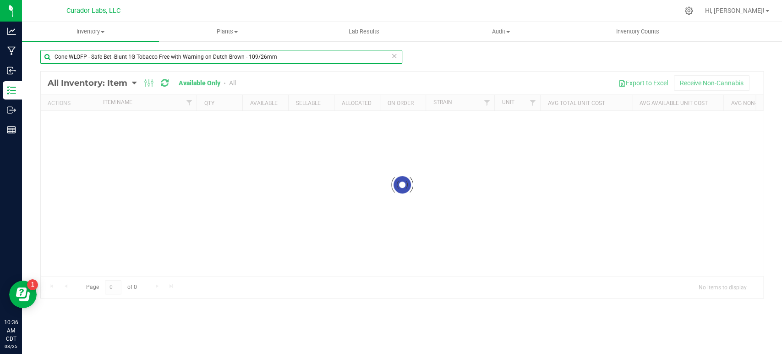
click at [160, 58] on input "Cone WLOFP - Safe Bet -Blunt 1G Tobacco Free with Warning on Dutch Brown - 109/…" at bounding box center [221, 57] width 362 height 14
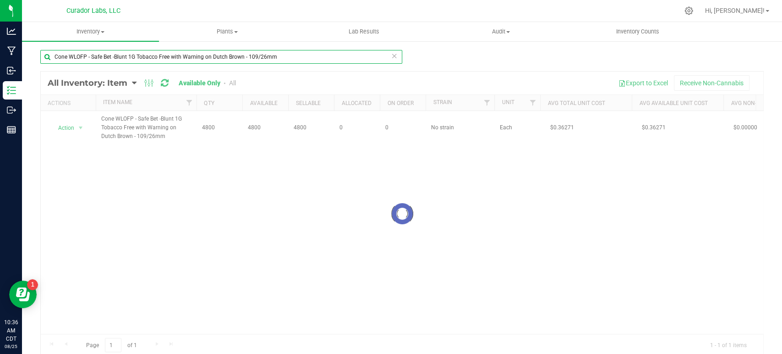
click at [160, 58] on input "Cone WLOFP - Safe Bet -Blunt 1G Tobacco Free with Warning on Dutch Brown - 109/…" at bounding box center [221, 57] width 362 height 14
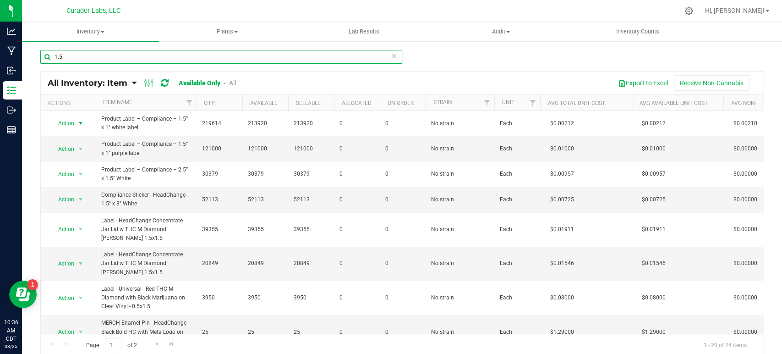
type input "1.5"
click at [72, 122] on span "Action" at bounding box center [62, 123] width 25 height 13
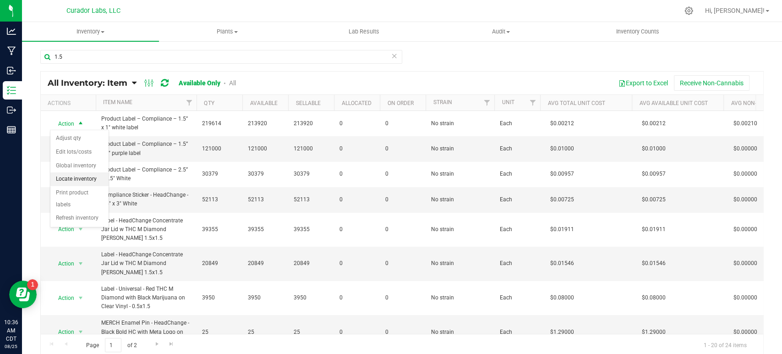
click at [92, 179] on li "Locate inventory" at bounding box center [79, 179] width 58 height 14
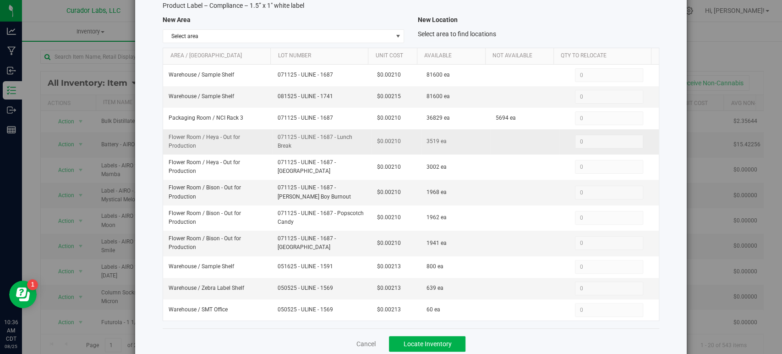
scroll to position [70, 0]
drag, startPoint x: 304, startPoint y: 245, endPoint x: 271, endPoint y: 234, distance: 34.5
click at [272, 234] on td "071125 - ULINE - 1687 - [GEOGRAPHIC_DATA]" at bounding box center [321, 242] width 99 height 25
copy span "071125 - ULINE - 1687 - [GEOGRAPHIC_DATA]"
